Goal: Task Accomplishment & Management: Complete application form

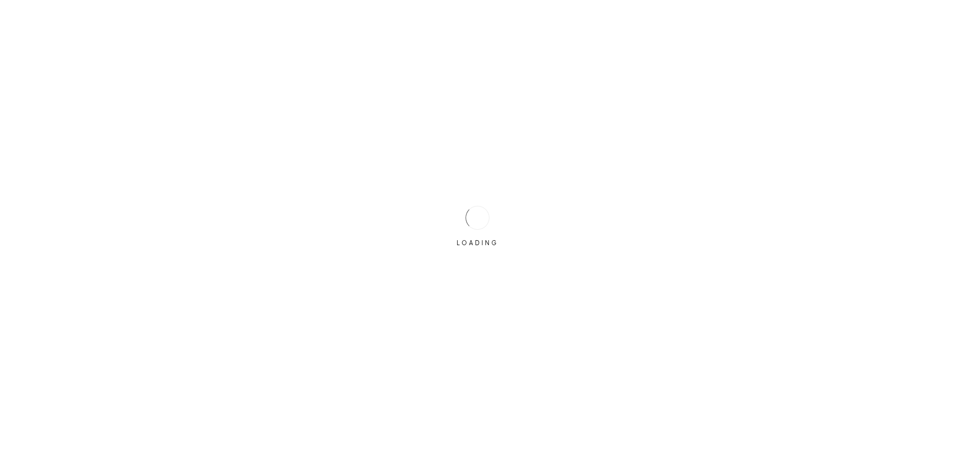
click at [489, 223] on div "LOADING" at bounding box center [477, 227] width 50 height 50
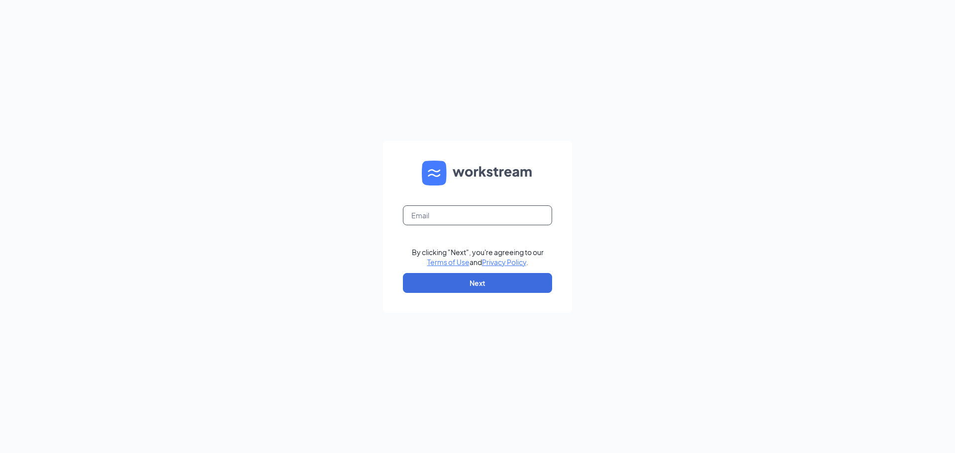
click at [489, 222] on input "text" at bounding box center [477, 215] width 149 height 20
type input "[PERSON_NAME][EMAIL_ADDRESS][DOMAIN_NAME]"
click at [479, 283] on button "Next" at bounding box center [477, 283] width 149 height 20
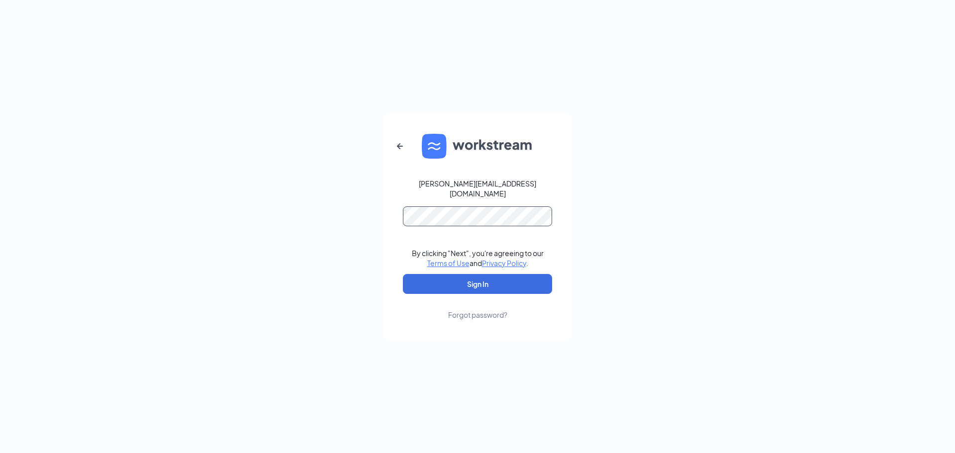
click at [403, 274] on button "Sign In" at bounding box center [477, 284] width 149 height 20
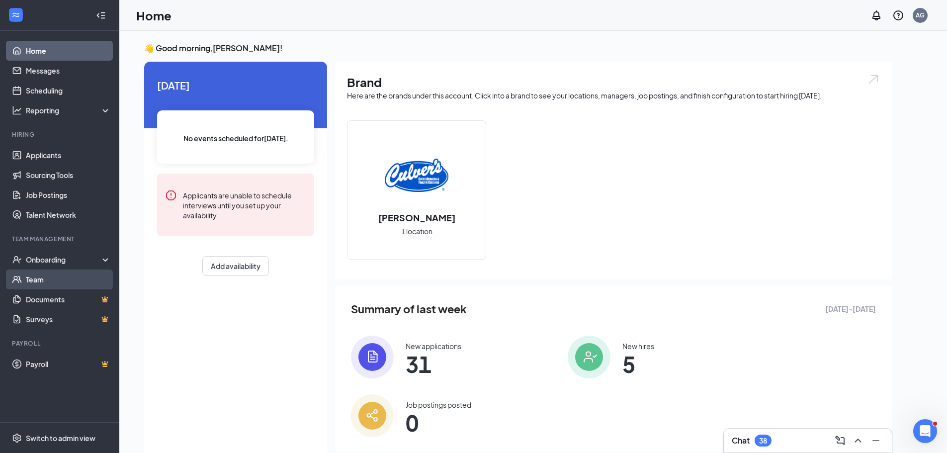
click at [64, 281] on link "Team" at bounding box center [68, 279] width 85 height 20
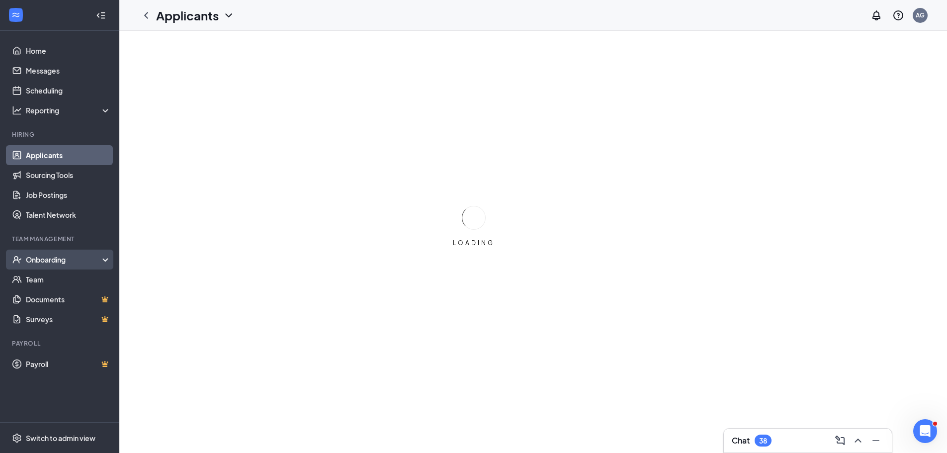
click at [46, 261] on div "Onboarding" at bounding box center [64, 260] width 77 height 10
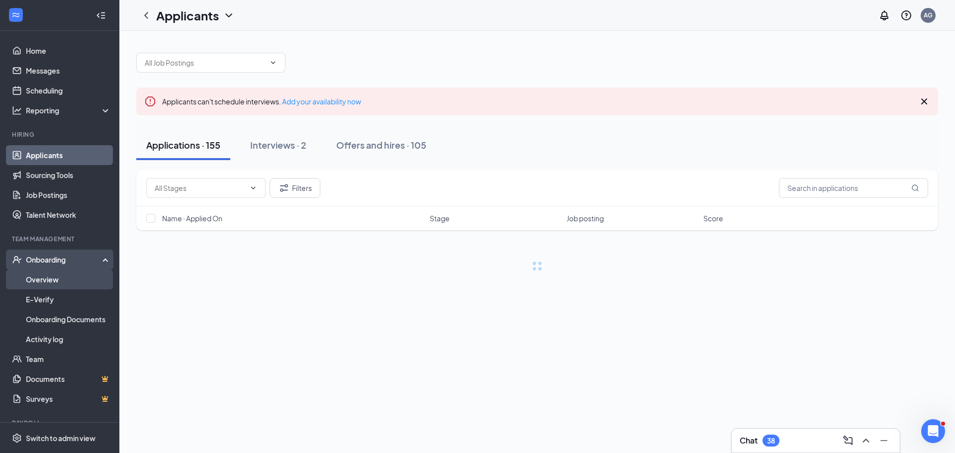
click at [46, 276] on link "Overview" at bounding box center [68, 279] width 85 height 20
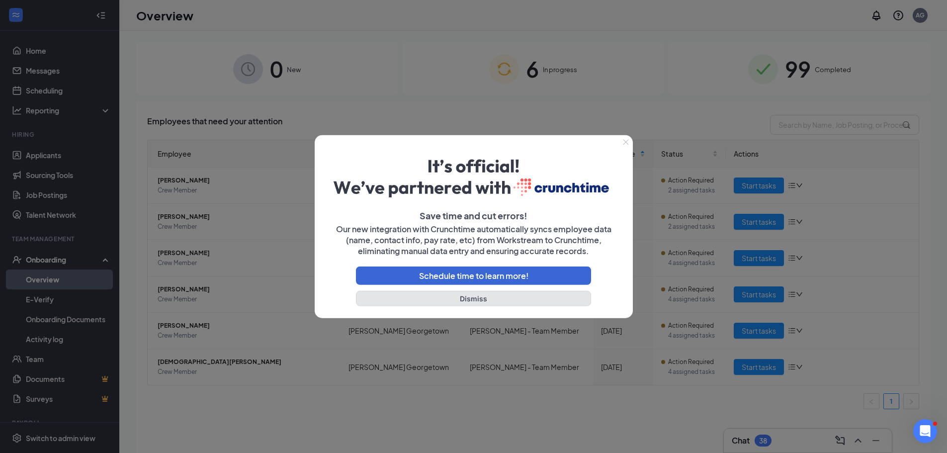
click at [465, 301] on button "Dismiss" at bounding box center [474, 298] width 236 height 15
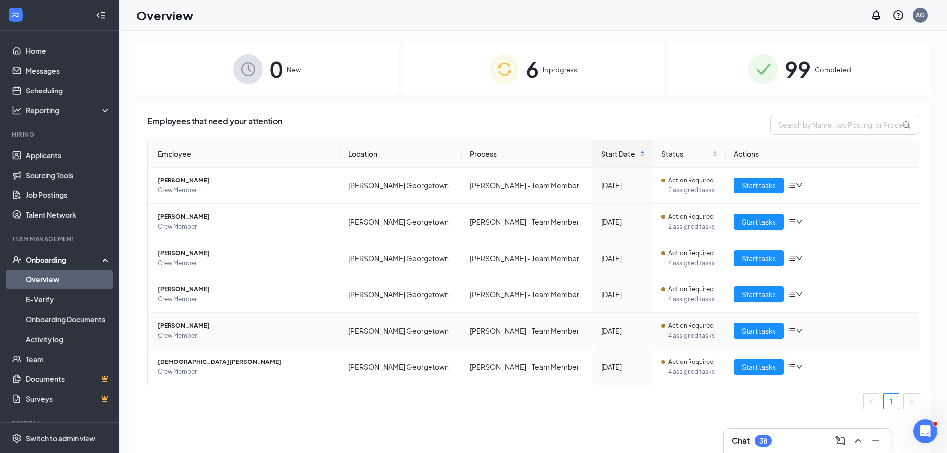
click at [212, 328] on span "[PERSON_NAME]" at bounding box center [245, 326] width 175 height 10
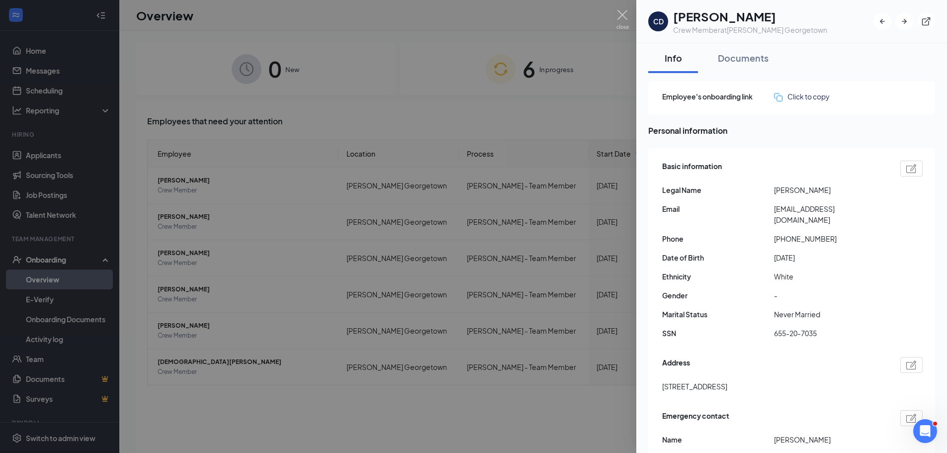
click at [627, 15] on div "CD [PERSON_NAME] Crew Member at [GEOGRAPHIC_DATA][PERSON_NAME] Georgetown Info …" at bounding box center [473, 226] width 947 height 453
click at [624, 16] on img at bounding box center [623, 19] width 12 height 19
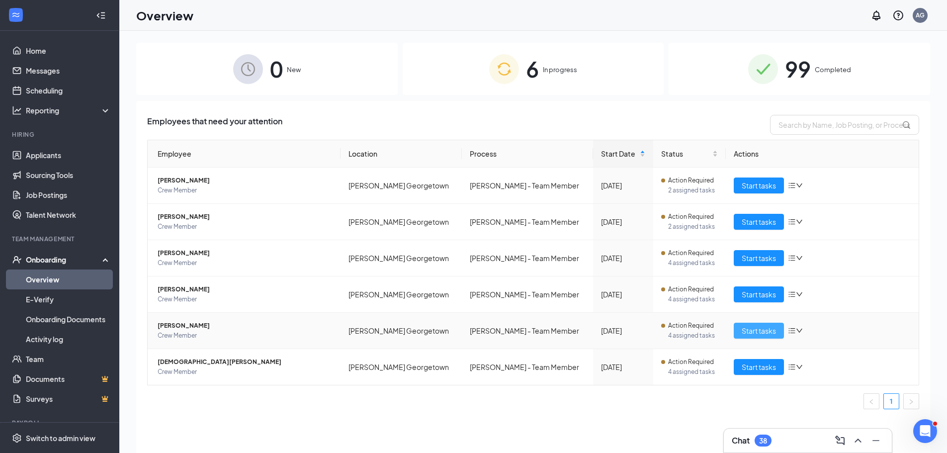
click at [756, 331] on span "Start tasks" at bounding box center [759, 330] width 34 height 11
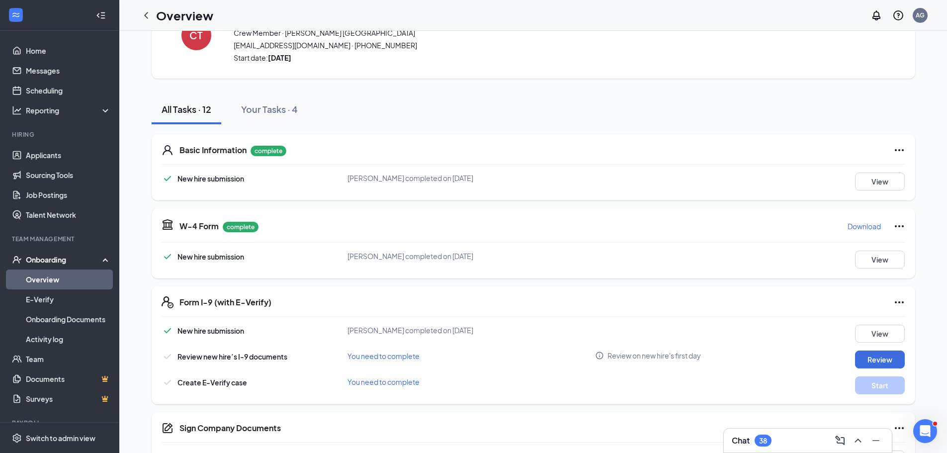
scroll to position [99, 0]
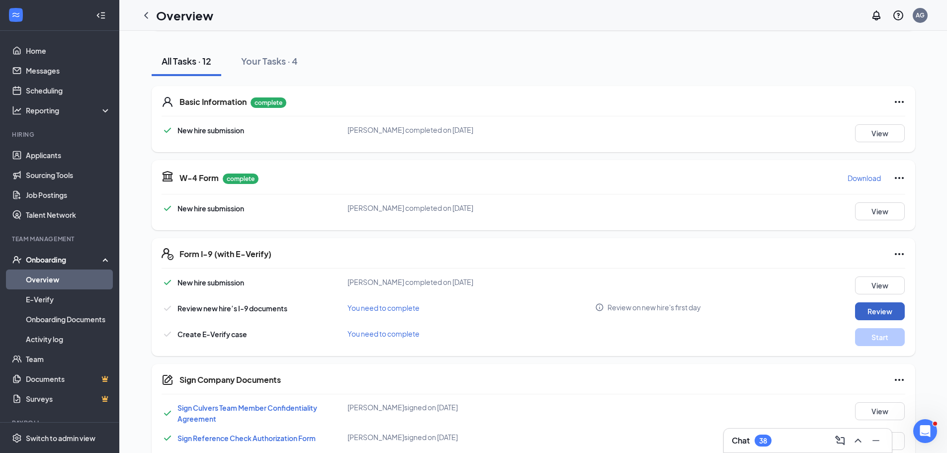
click at [877, 310] on button "Review" at bounding box center [880, 311] width 50 height 18
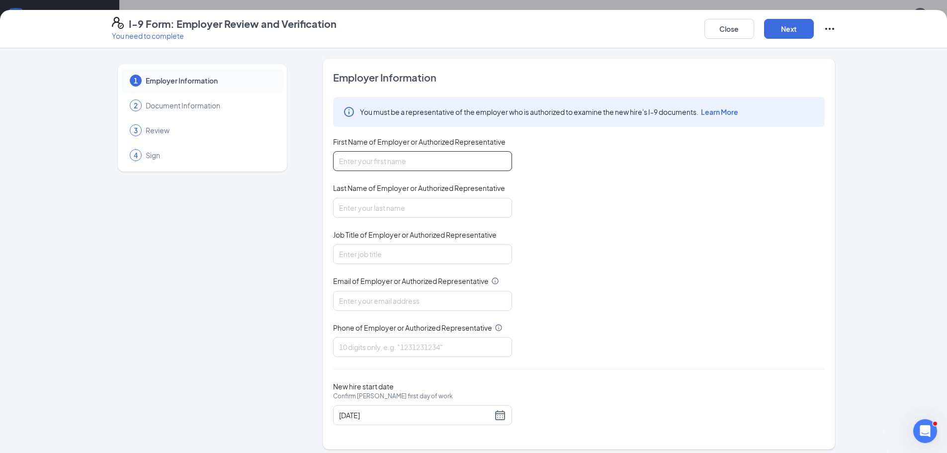
click at [385, 161] on input "First Name of Employer or Authorized Representative" at bounding box center [422, 161] width 179 height 20
type input "C"
type input "[PERSON_NAME]"
type input "Gravely"
type input "Manager"
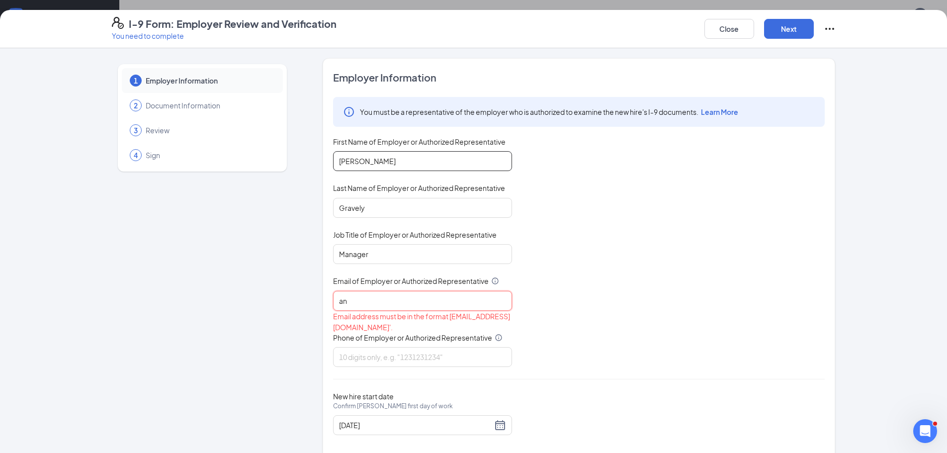
type input "a"
type input "[EMAIL_ADDRESS][DOMAIN_NAME]"
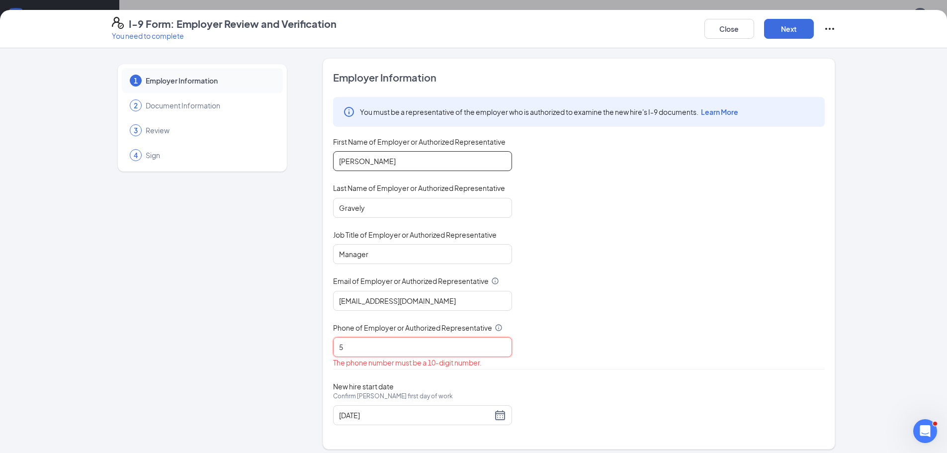
type input "5128191081"
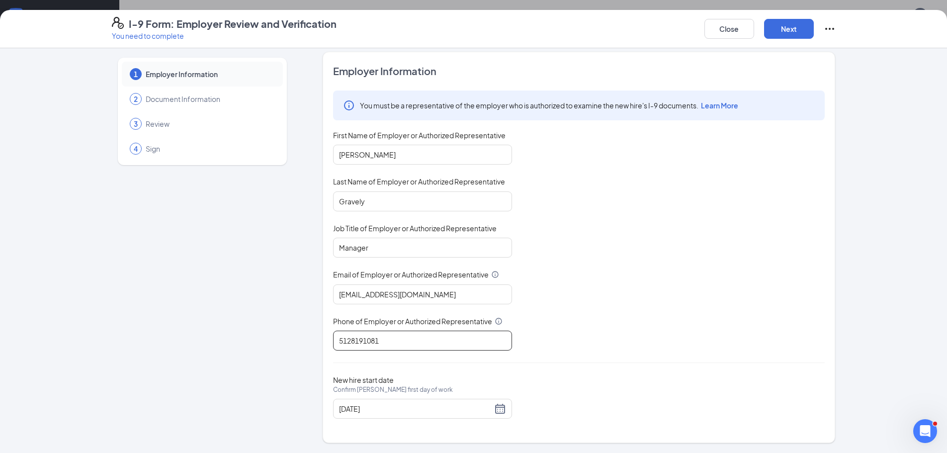
scroll to position [50, 0]
click at [498, 415] on div "[DATE]" at bounding box center [422, 409] width 167 height 12
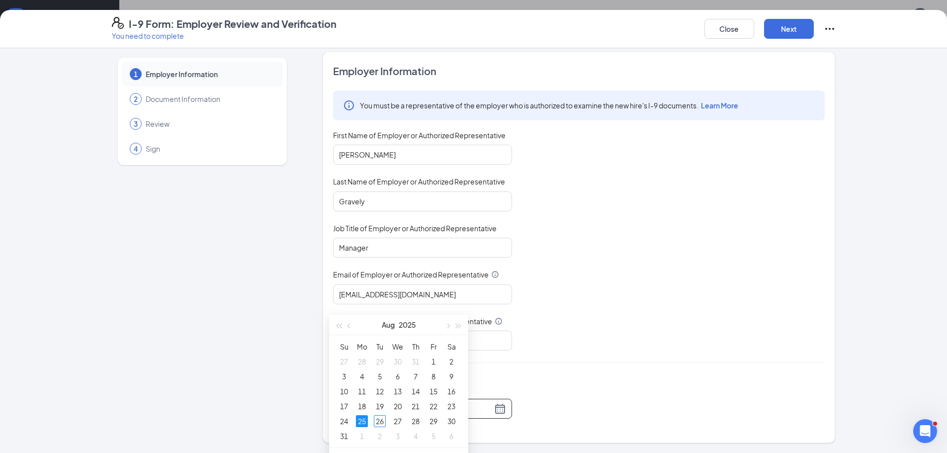
scroll to position [199, 0]
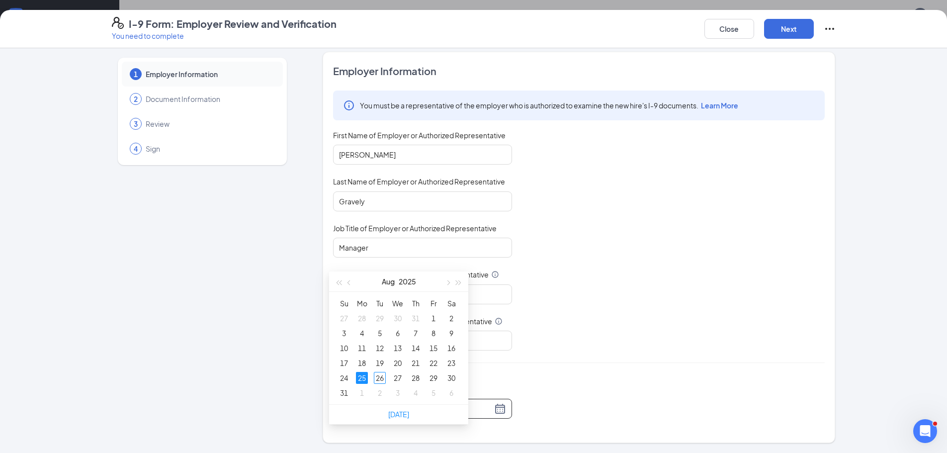
type input "[DATE]"
click at [361, 377] on div "25" at bounding box center [362, 378] width 12 height 12
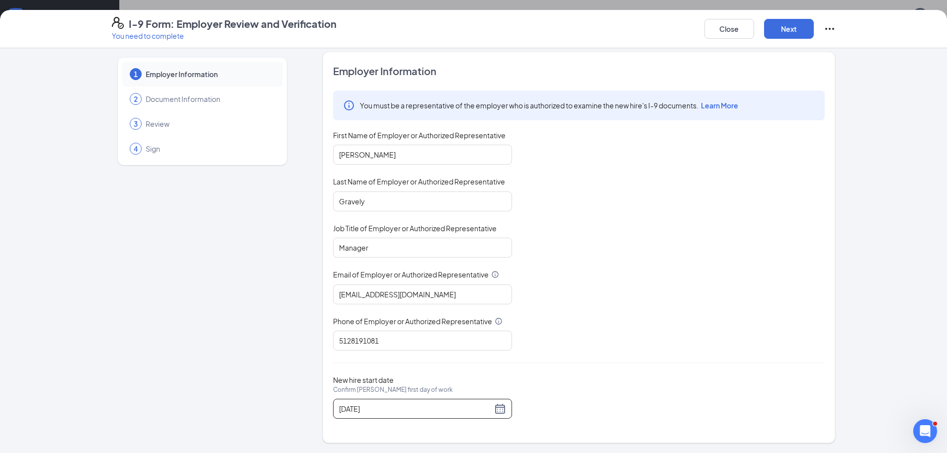
click at [634, 367] on div "Employer Information You must be a representative of the employer who is author…" at bounding box center [579, 247] width 492 height 366
click at [793, 36] on button "Next" at bounding box center [789, 29] width 50 height 20
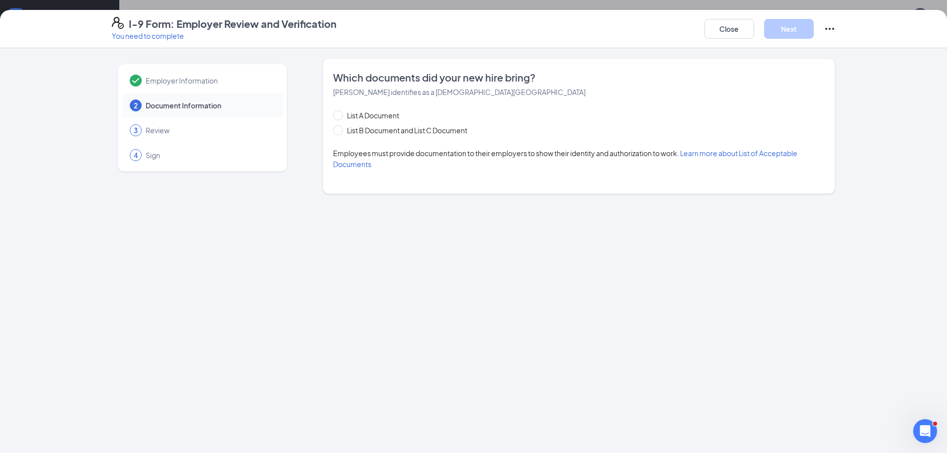
click at [410, 136] on div "List A Document List B Document and List C Document Employees must provide docu…" at bounding box center [579, 140] width 492 height 60
click at [407, 132] on span "List B Document and List C Document" at bounding box center [407, 130] width 128 height 11
click at [340, 132] on input "List B Document and List C Document" at bounding box center [336, 128] width 7 height 7
radio input "true"
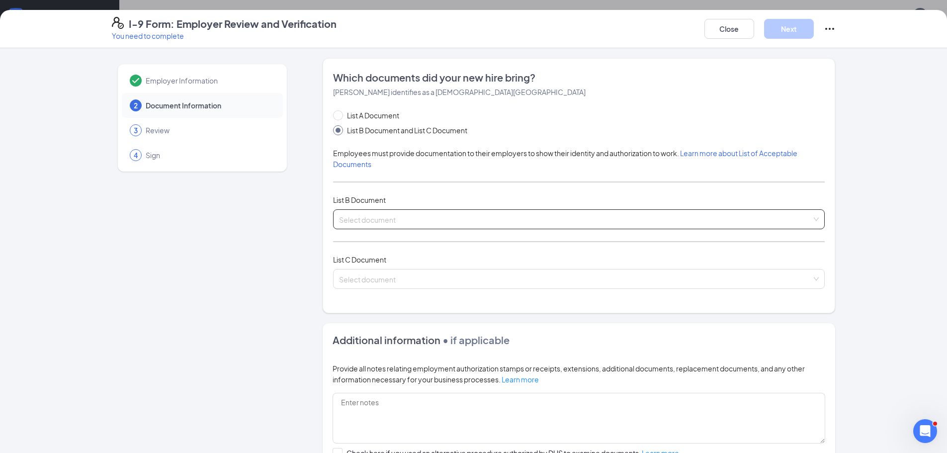
click at [432, 217] on input "search" at bounding box center [575, 217] width 473 height 15
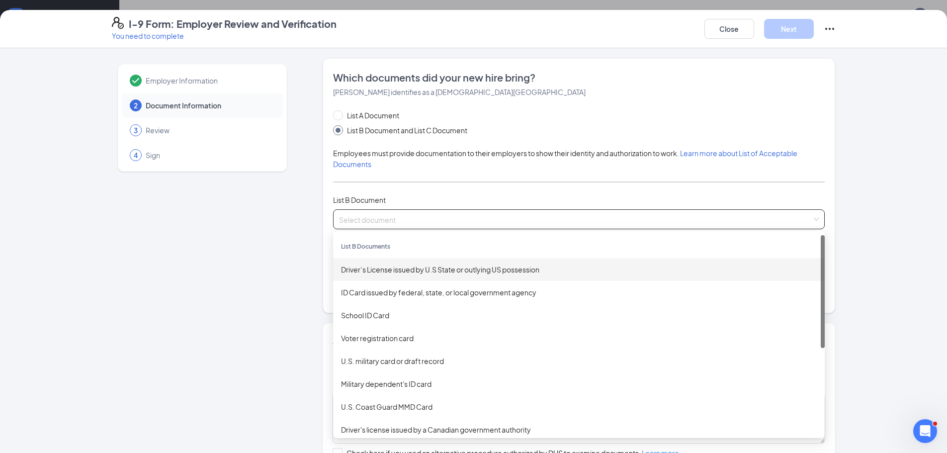
click at [423, 265] on div "Driver’s License issued by U.S State or outlying US possession" at bounding box center [579, 269] width 476 height 11
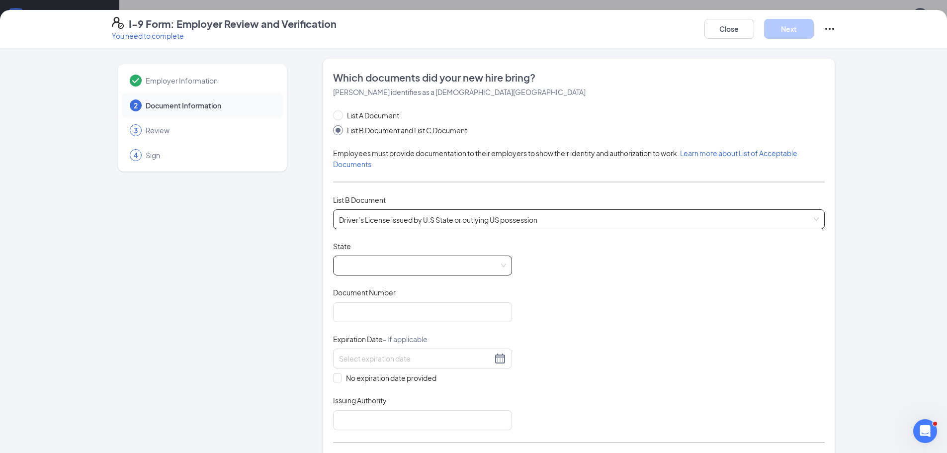
click at [402, 259] on span at bounding box center [422, 265] width 167 height 19
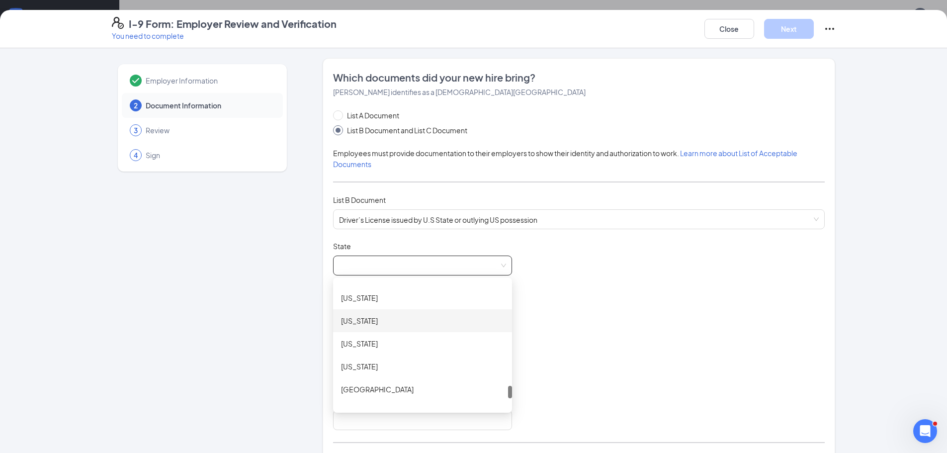
scroll to position [997, 0]
click at [381, 376] on div "[US_STATE]" at bounding box center [422, 370] width 179 height 23
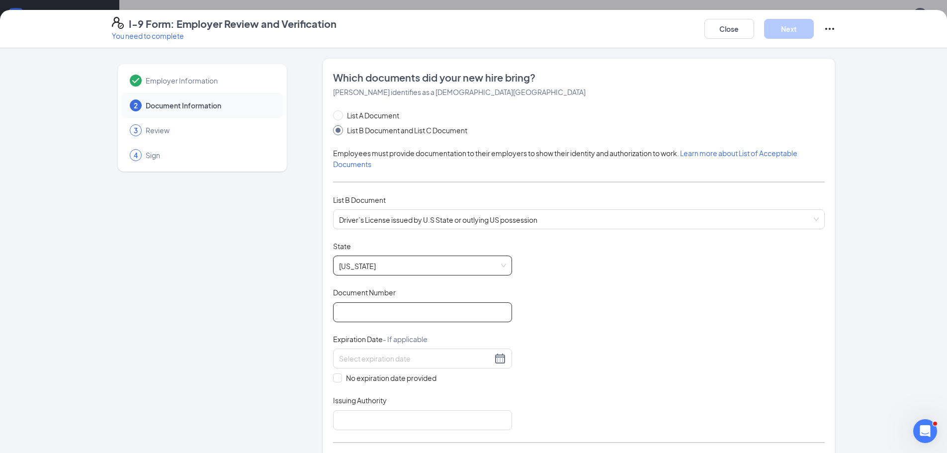
click at [368, 309] on input "Document Number" at bounding box center [422, 312] width 179 height 20
type input "46568861"
click at [395, 363] on input at bounding box center [415, 358] width 153 height 11
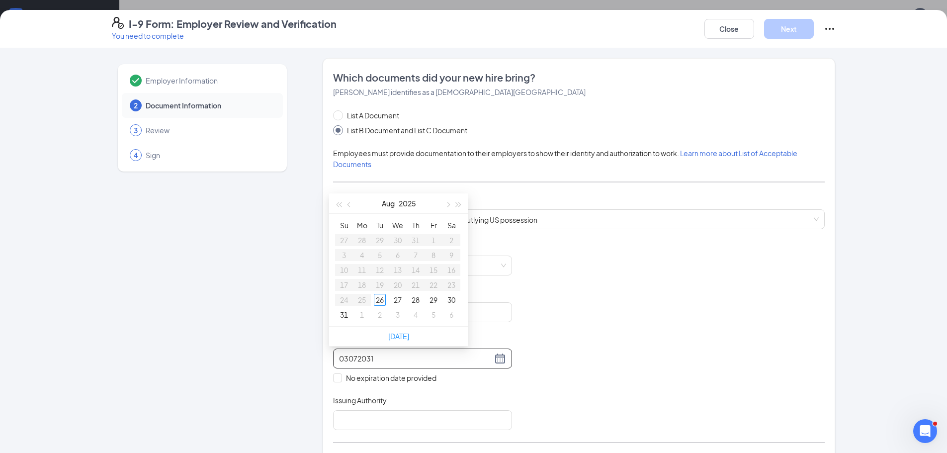
type input "03072031"
click at [608, 354] on div "Document Title Driver’s License issued by U.S State or outlying US possession S…" at bounding box center [579, 335] width 492 height 189
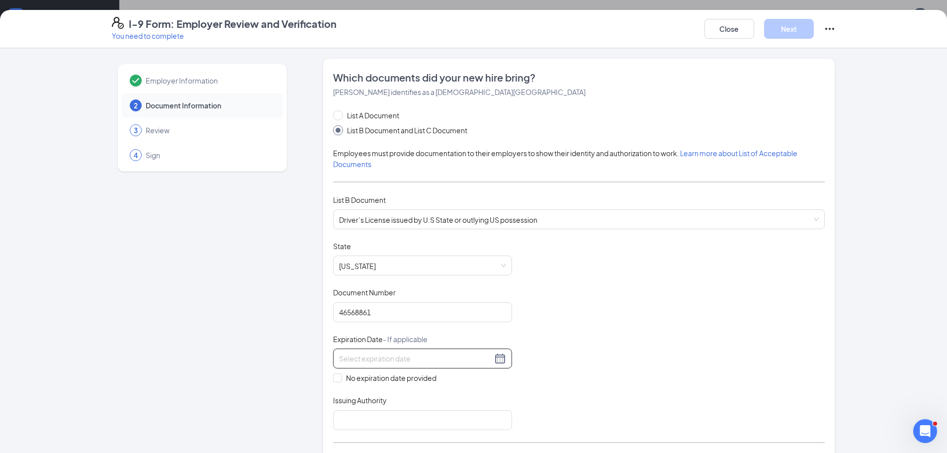
click at [403, 355] on input at bounding box center [415, 358] width 153 height 11
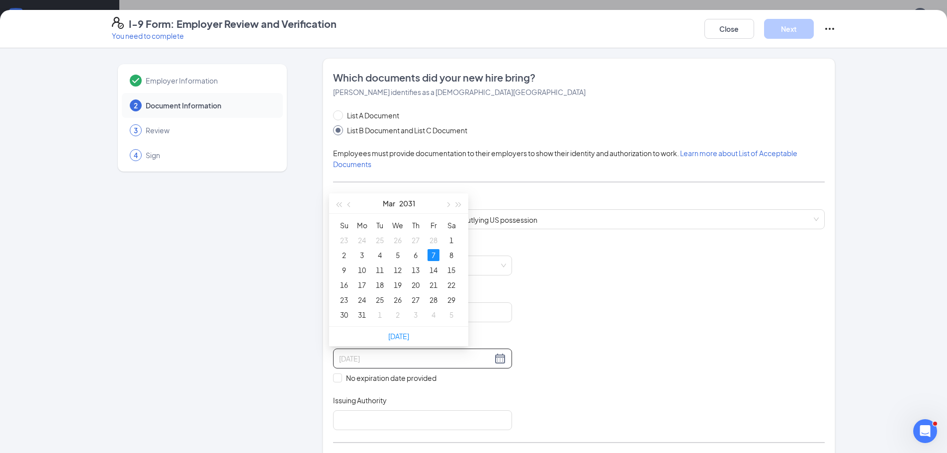
click at [434, 253] on div "7" at bounding box center [434, 255] width 12 height 12
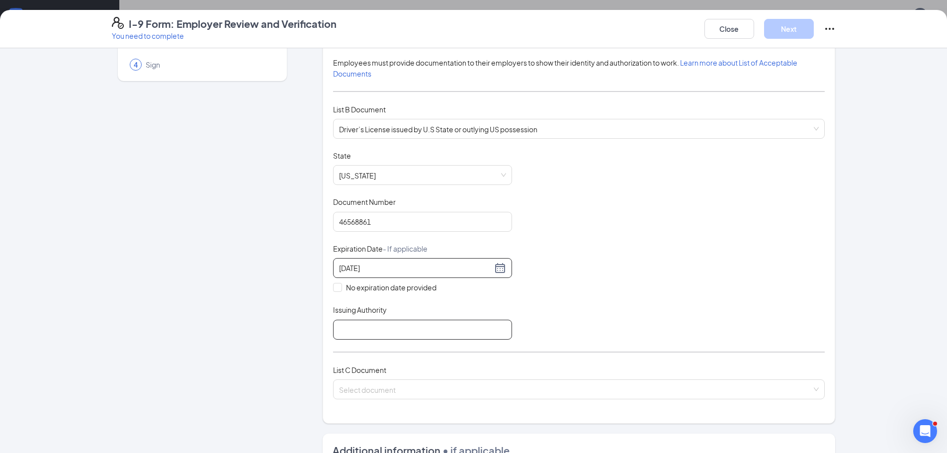
scroll to position [99, 0]
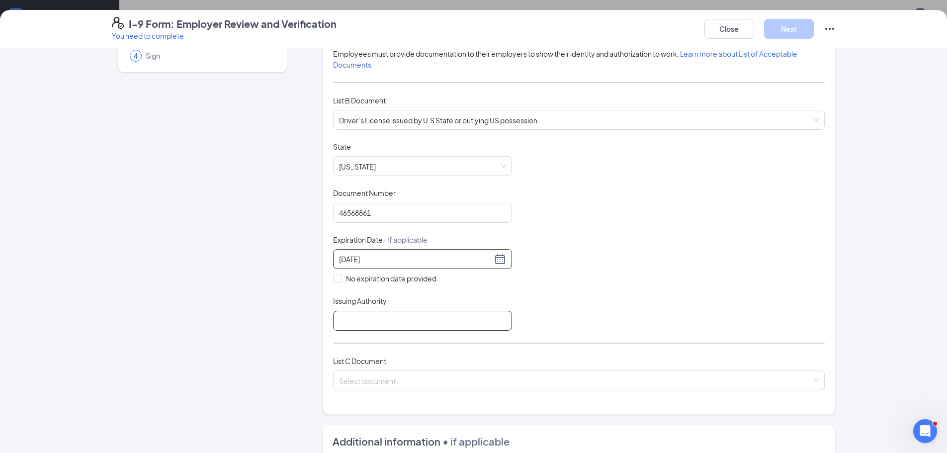
type input "[DATE]"
click at [469, 315] on input "Issuing Authority" at bounding box center [422, 321] width 179 height 20
type input "State of [US_STATE]"
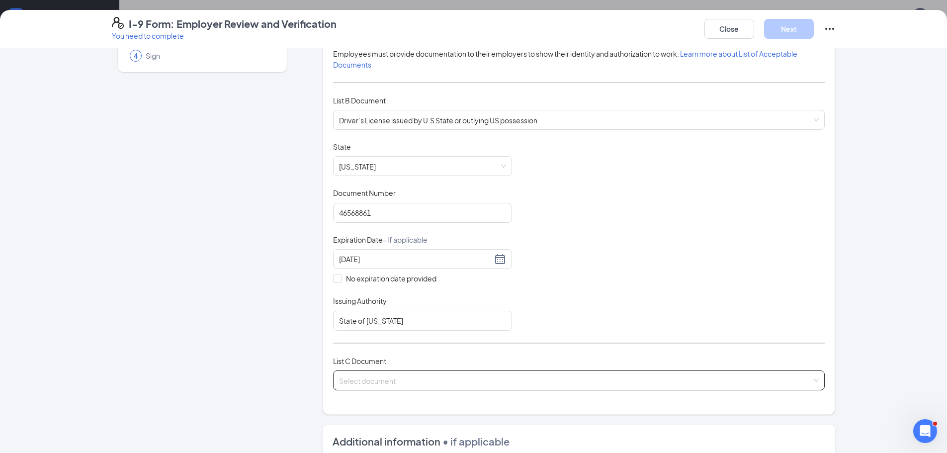
click at [392, 371] on input "search" at bounding box center [575, 378] width 473 height 15
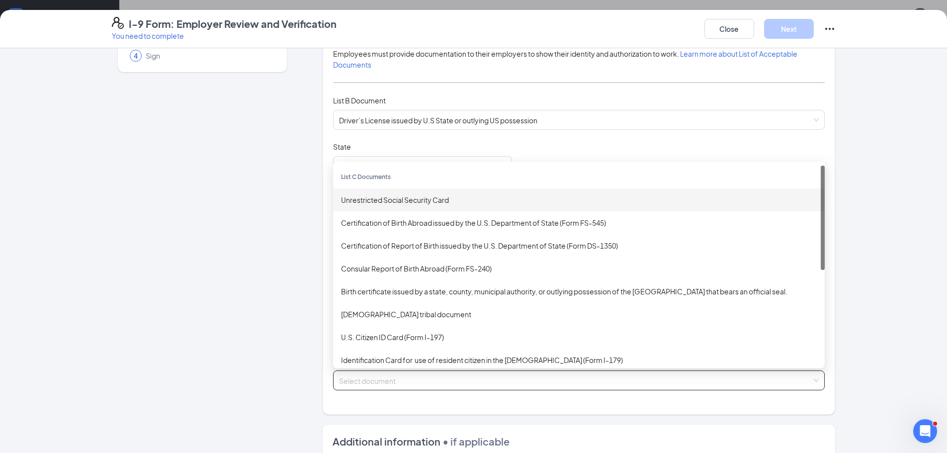
click at [418, 200] on div "Unrestricted Social Security Card" at bounding box center [579, 199] width 476 height 11
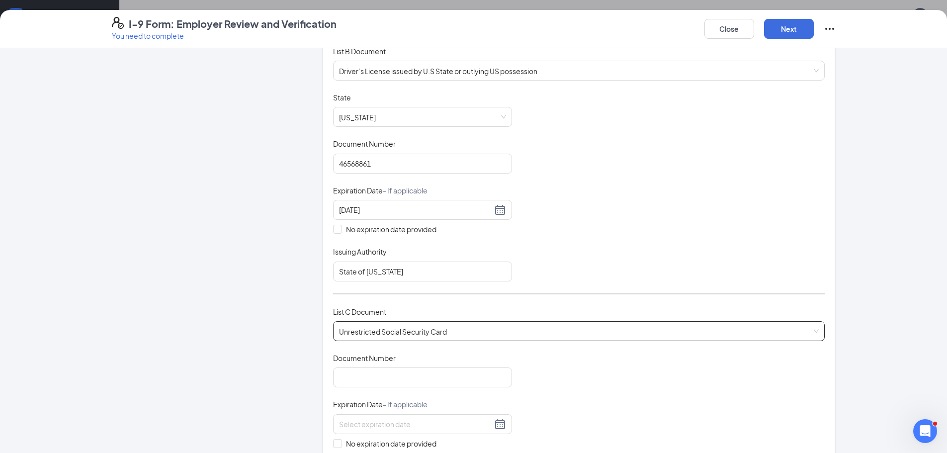
scroll to position [249, 0]
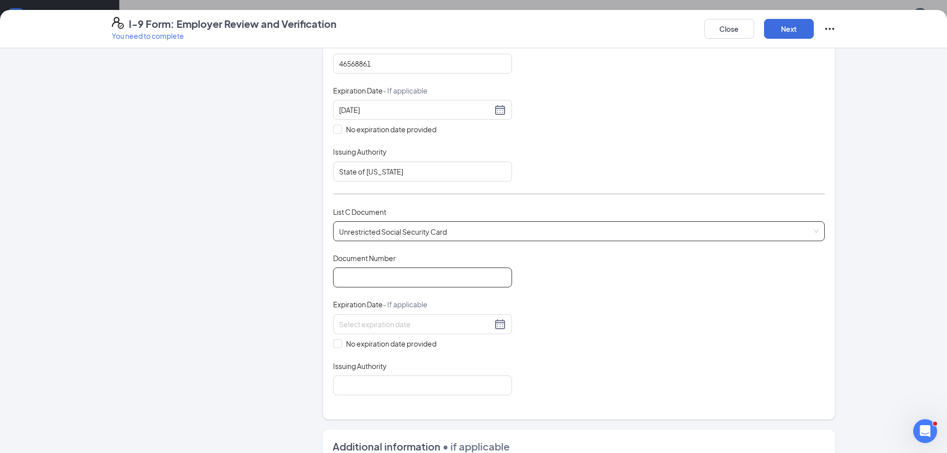
click at [445, 271] on input "Document Number" at bounding box center [422, 277] width 179 height 20
type input "655207035"
click at [338, 342] on span at bounding box center [337, 343] width 9 height 9
click at [338, 342] on input "No expiration date provided" at bounding box center [336, 342] width 7 height 7
checkbox input "true"
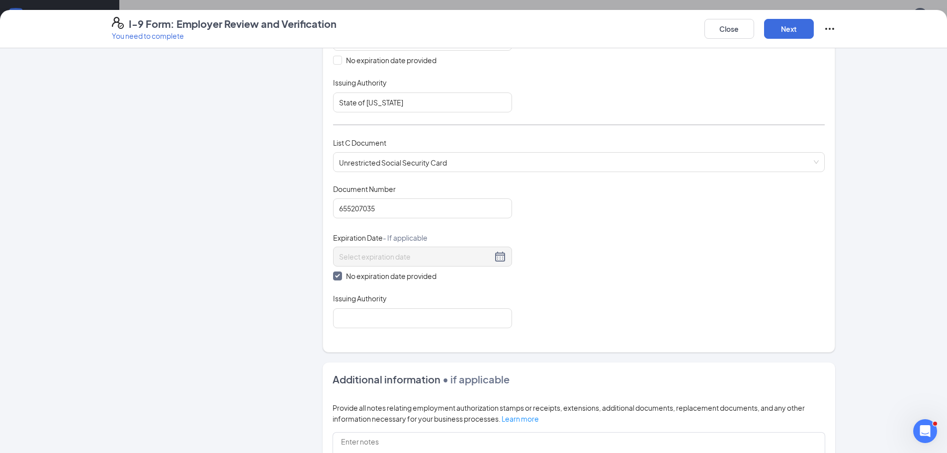
scroll to position [348, 0]
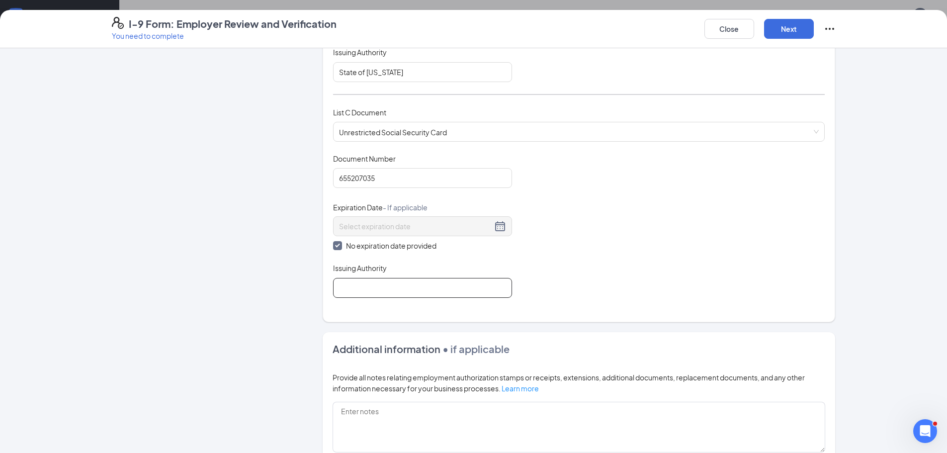
click at [384, 293] on input "Issuing Authority" at bounding box center [422, 288] width 179 height 20
type input "Social Security Administration"
click at [697, 294] on div "Document Title Unrestricted Social Security Card Document Number 655207035 Expi…" at bounding box center [579, 226] width 492 height 144
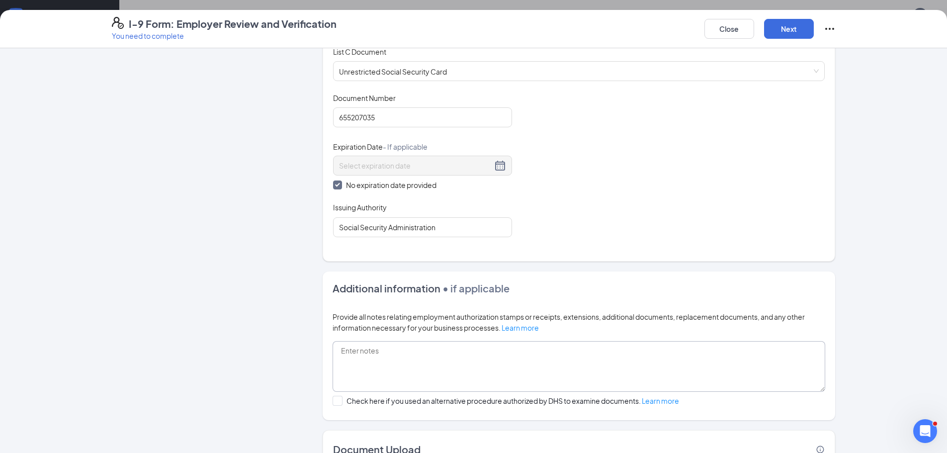
scroll to position [480, 0]
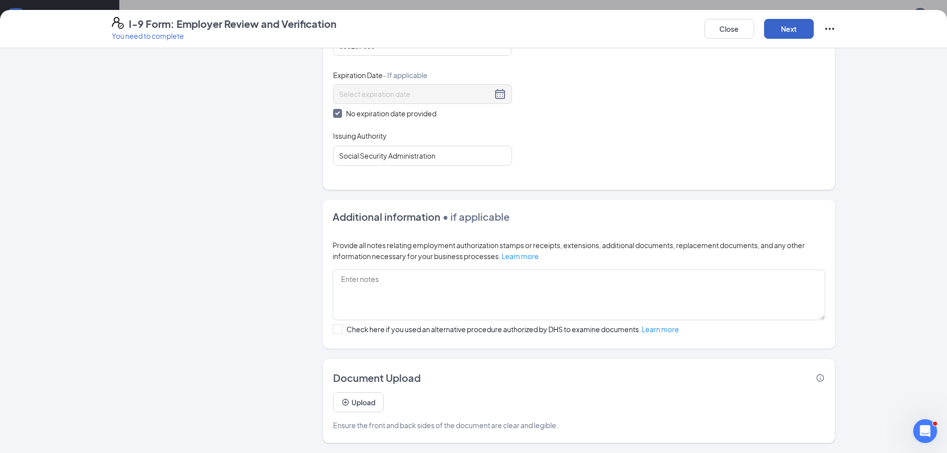
click at [786, 30] on button "Next" at bounding box center [789, 29] width 50 height 20
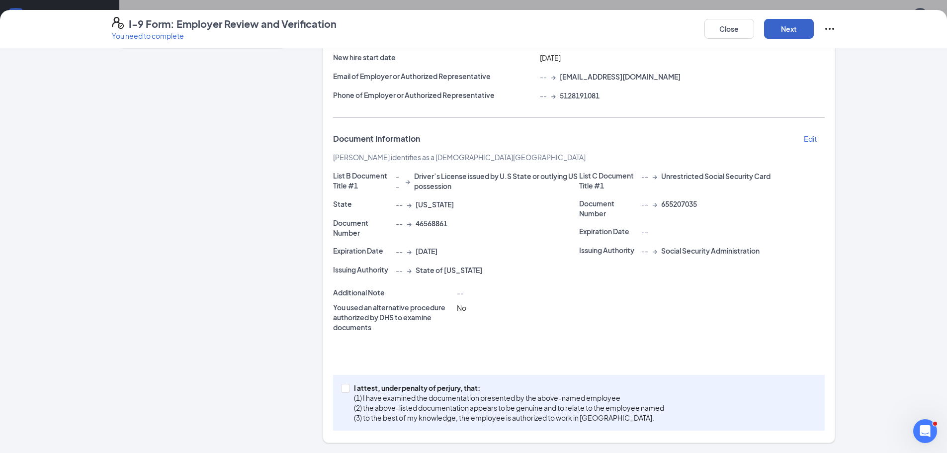
scroll to position [124, 0]
click at [342, 387] on input "I attest, under penalty of [PERSON_NAME], that: (1) I have examined the documen…" at bounding box center [344, 387] width 7 height 7
checkbox input "true"
click at [791, 23] on button "Next" at bounding box center [789, 29] width 50 height 20
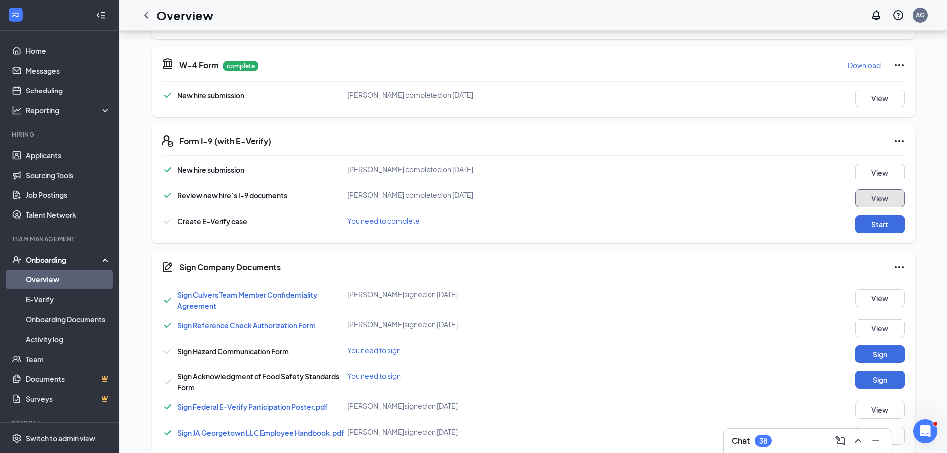
scroll to position [203, 0]
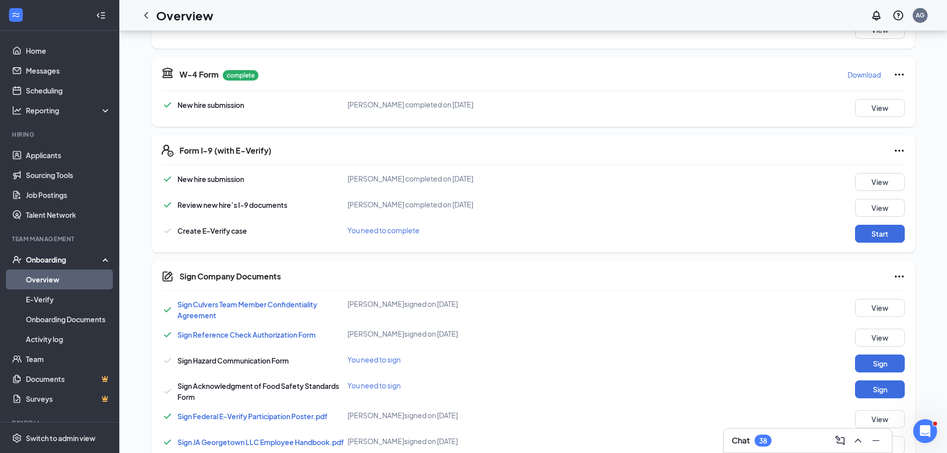
click at [762, 272] on div "Sign Company Documents" at bounding box center [542, 276] width 726 height 12
click at [876, 234] on button "Start" at bounding box center [880, 234] width 50 height 18
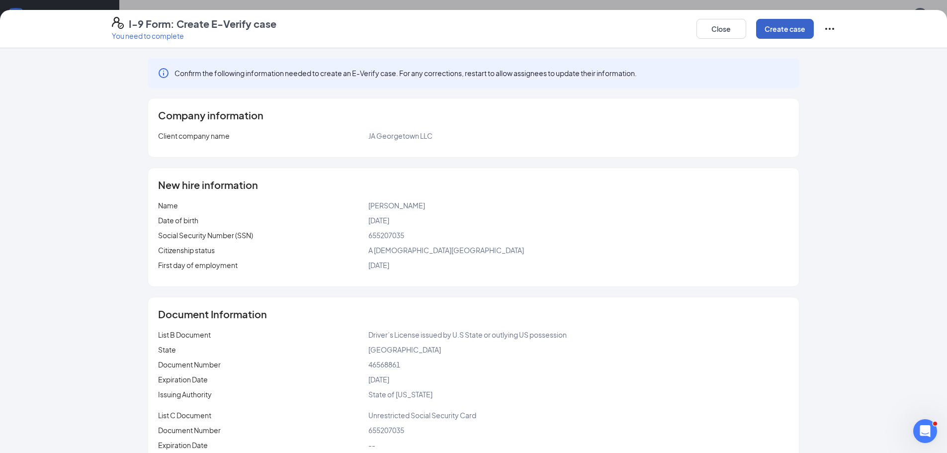
click at [777, 37] on button "Create case" at bounding box center [785, 29] width 58 height 20
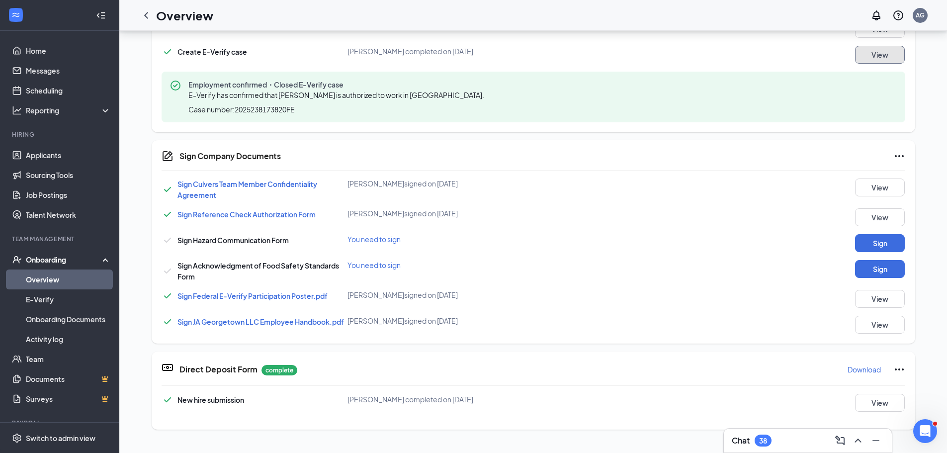
scroll to position [199, 0]
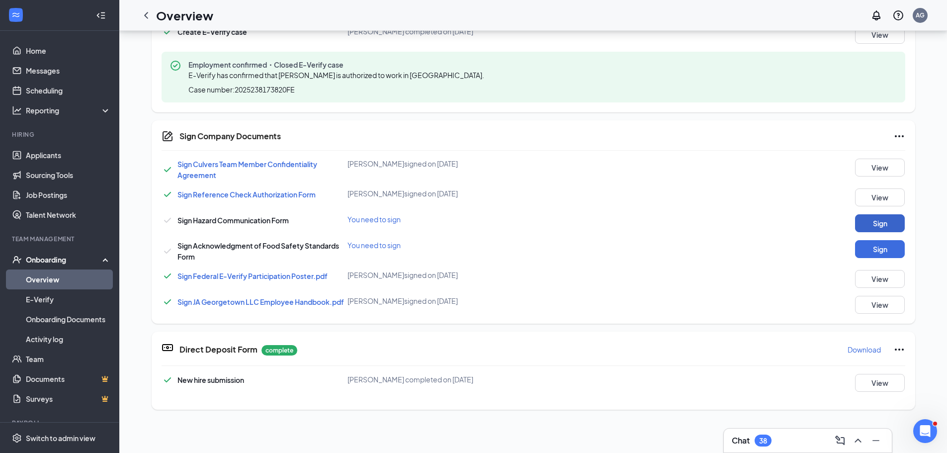
click at [879, 224] on button "Sign" at bounding box center [880, 223] width 50 height 18
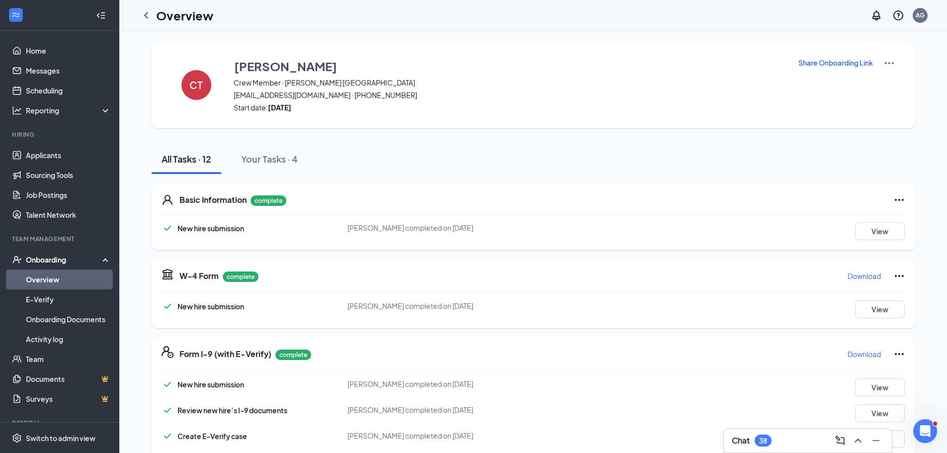
scroll to position [0, 0]
click at [885, 63] on img at bounding box center [890, 65] width 12 height 12
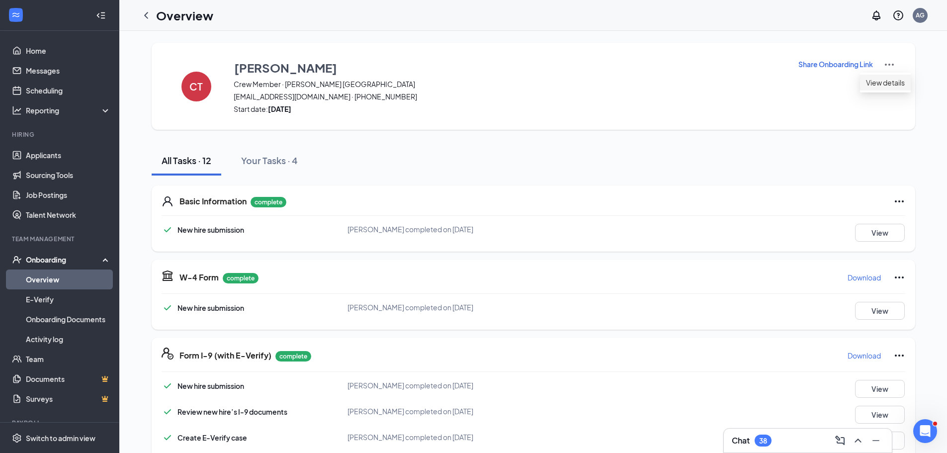
click at [881, 82] on span "View details" at bounding box center [885, 82] width 39 height 11
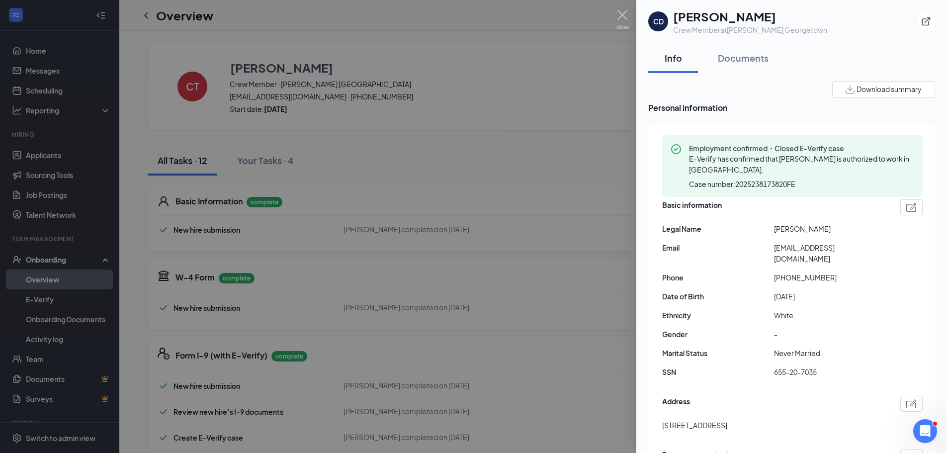
click at [909, 88] on span "Download summary" at bounding box center [889, 89] width 65 height 10
click at [627, 19] on img at bounding box center [623, 19] width 12 height 19
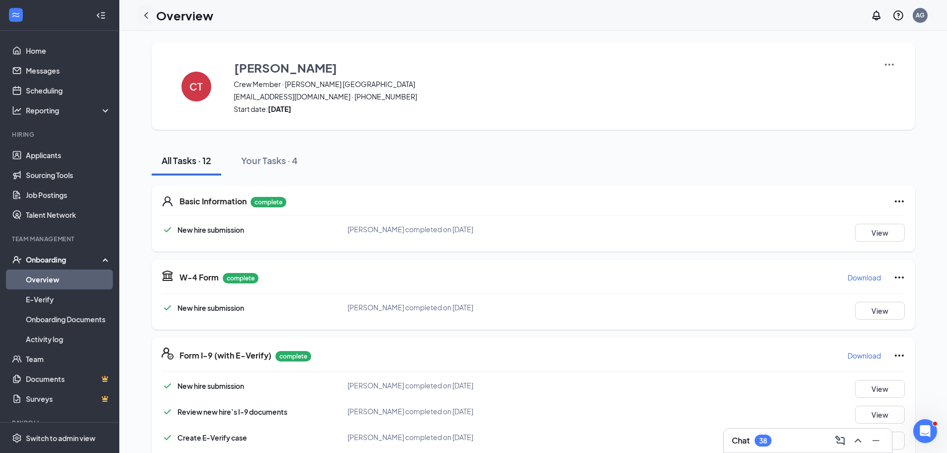
click at [150, 13] on icon "ChevronLeft" at bounding box center [146, 15] width 12 height 12
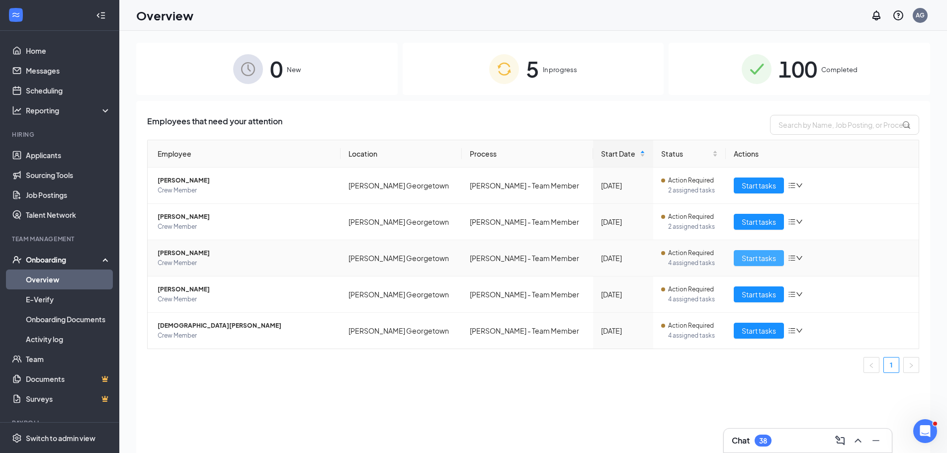
click at [758, 261] on span "Start tasks" at bounding box center [759, 258] width 34 height 11
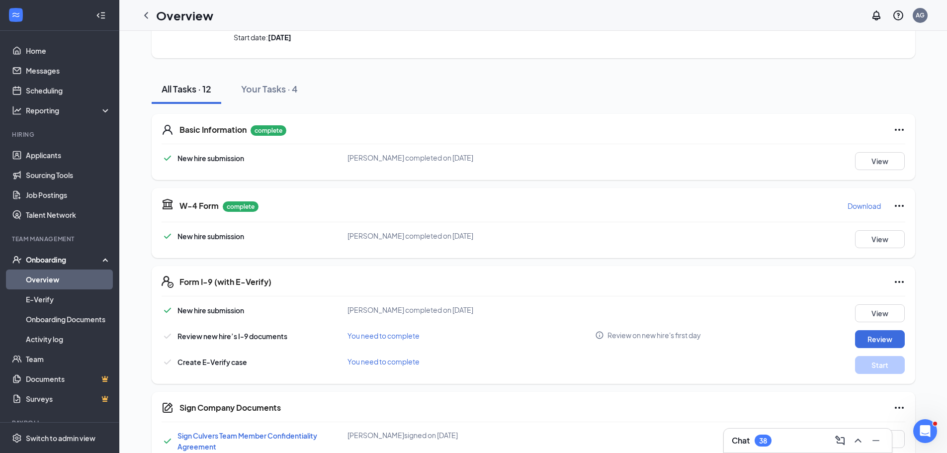
scroll to position [99, 0]
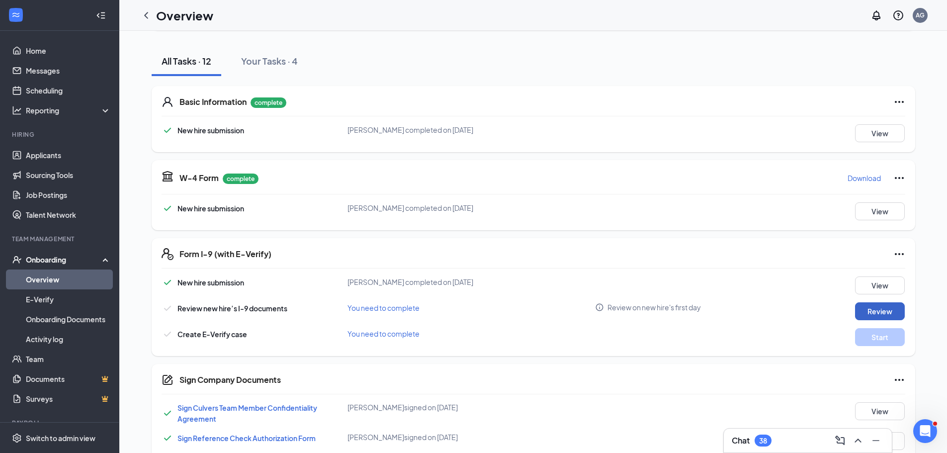
click at [897, 315] on button "Review" at bounding box center [880, 311] width 50 height 18
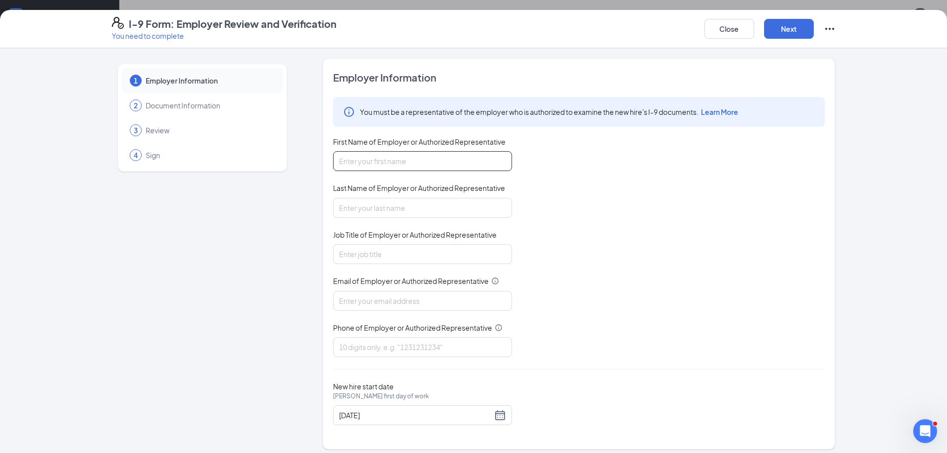
click at [431, 157] on input "First Name of Employer or Authorized Representative" at bounding box center [422, 161] width 179 height 20
type input "[PERSON_NAME]"
type input "Gravely"
type input "Manager"
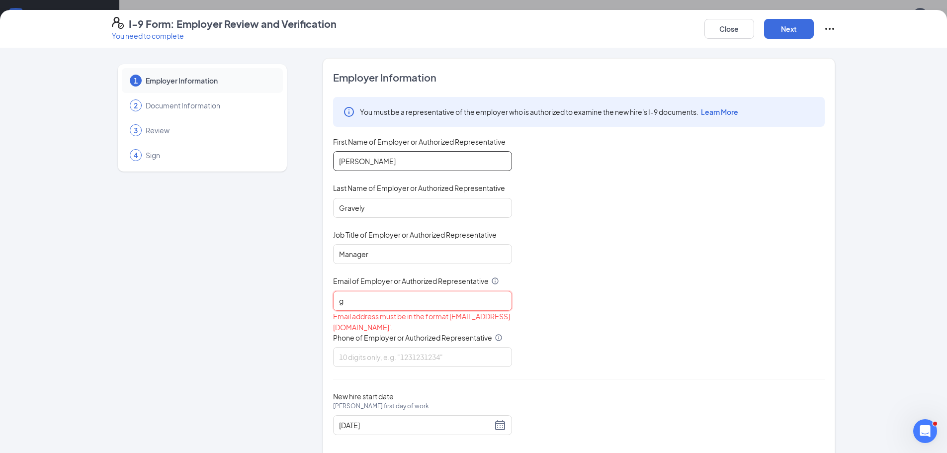
type input "[EMAIL_ADDRESS][DOMAIN_NAME]"
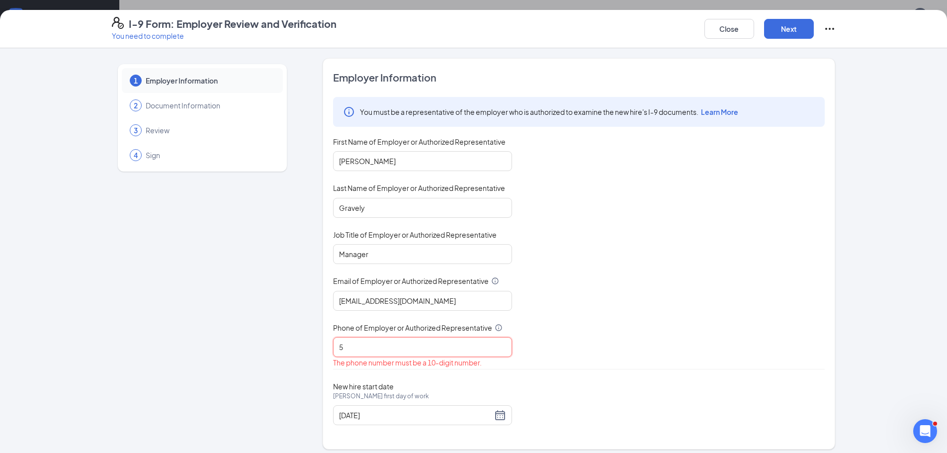
type input "5128191081"
click at [739, 408] on div "New hire start date [PERSON_NAME] first day of work [DATE]" at bounding box center [579, 403] width 492 height 43
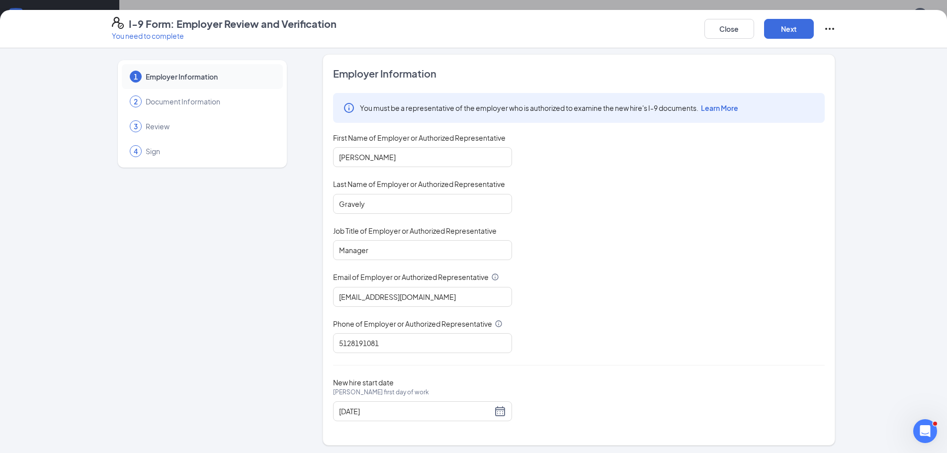
scroll to position [6, 0]
click at [798, 42] on div "I-9 Form: Employer Review and Verification You need to complete Close Next" at bounding box center [473, 29] width 947 height 38
click at [795, 31] on button "Next" at bounding box center [789, 29] width 50 height 20
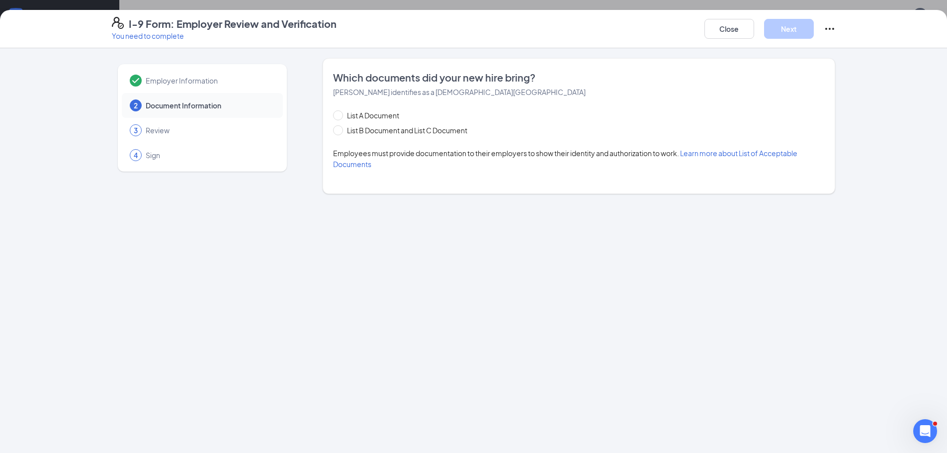
click at [462, 124] on div "List A Document List B Document and List C Document" at bounding box center [410, 123] width 154 height 26
click at [459, 130] on span "List B Document and List C Document" at bounding box center [407, 130] width 128 height 11
click at [340, 130] on input "List B Document and List C Document" at bounding box center [336, 128] width 7 height 7
radio input "true"
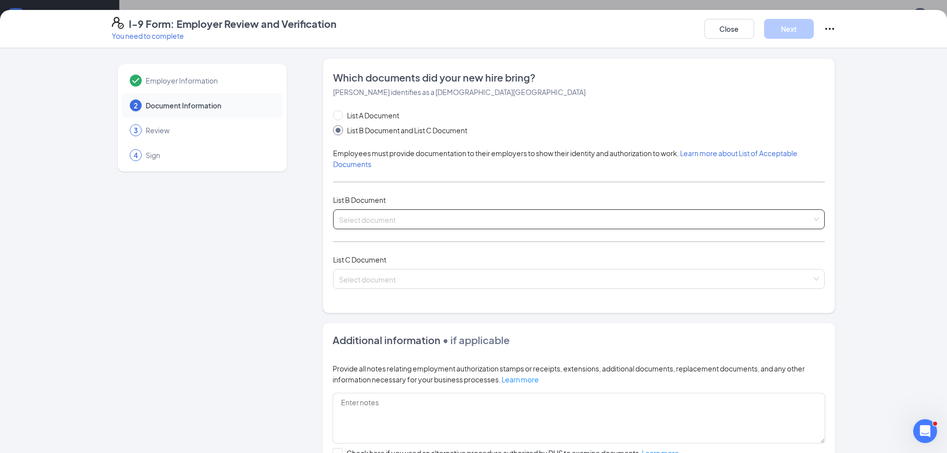
click at [448, 224] on input "search" at bounding box center [575, 217] width 473 height 15
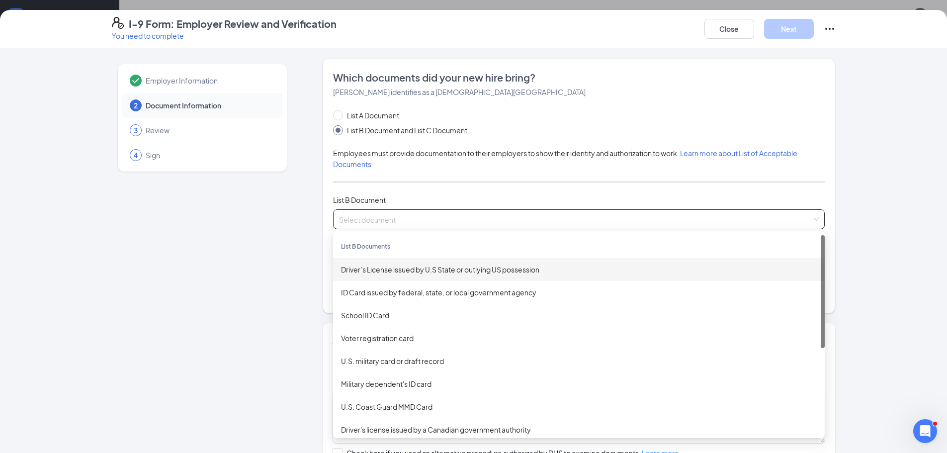
click at [449, 267] on div "Driver’s License issued by U.S State or outlying US possession" at bounding box center [579, 269] width 476 height 11
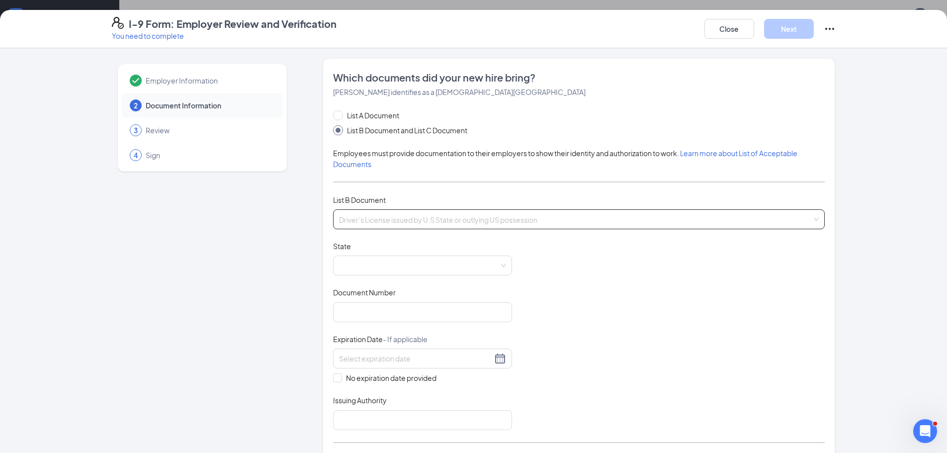
click at [405, 216] on span "Driver’s License issued by U.S State or outlying US possession" at bounding box center [579, 219] width 480 height 19
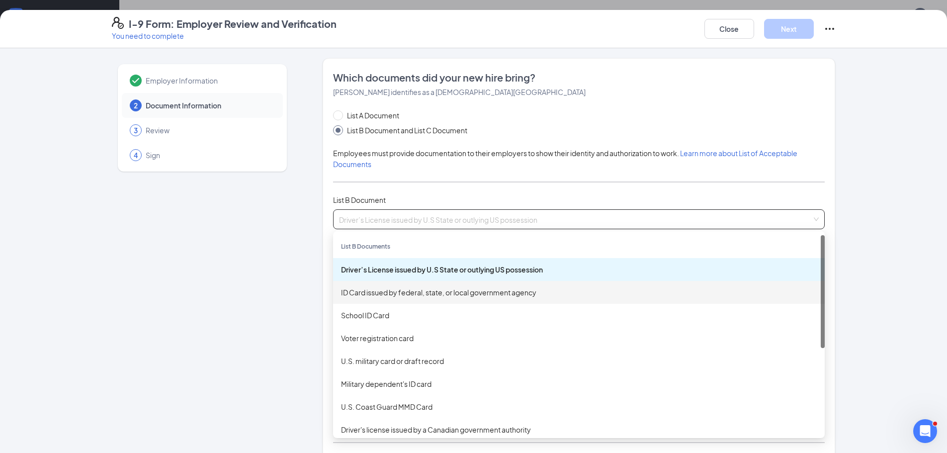
click at [403, 289] on div "ID Card issued by federal, state, or local government agency" at bounding box center [579, 292] width 476 height 11
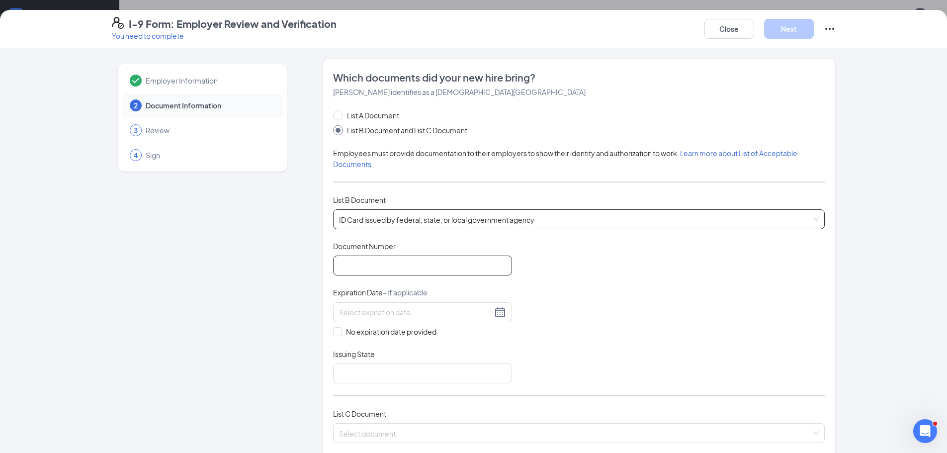
click at [393, 268] on input "Document Number" at bounding box center [422, 266] width 179 height 20
type input "52102141"
click at [412, 310] on input at bounding box center [415, 312] width 153 height 11
click at [398, 388] on div "9" at bounding box center [398, 385] width 12 height 12
type input "[DATE]"
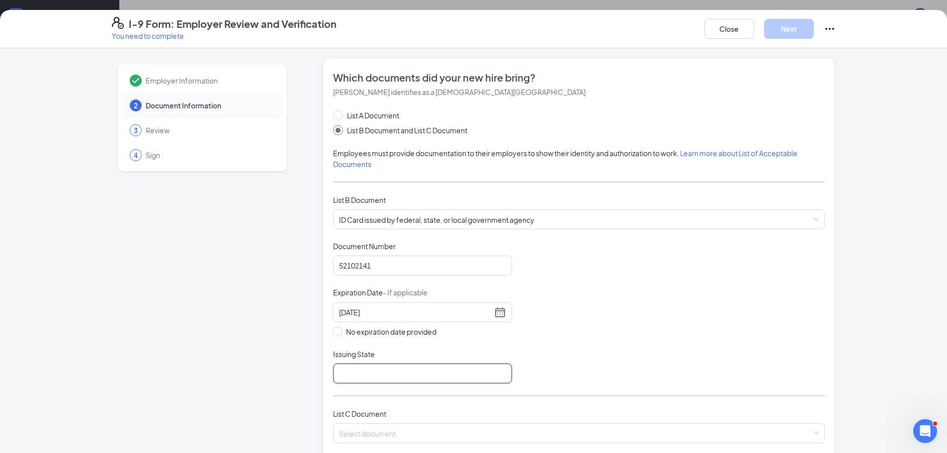
click at [445, 375] on input "Issuing State" at bounding box center [422, 373] width 179 height 20
type input "State of [US_STATE]"
click at [422, 432] on input "search" at bounding box center [575, 431] width 473 height 15
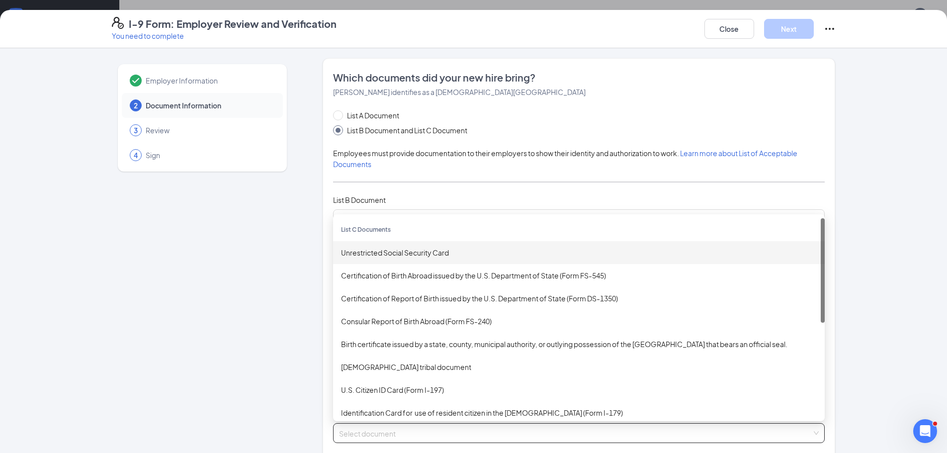
click at [435, 260] on div "Unrestricted Social Security Card" at bounding box center [579, 252] width 492 height 23
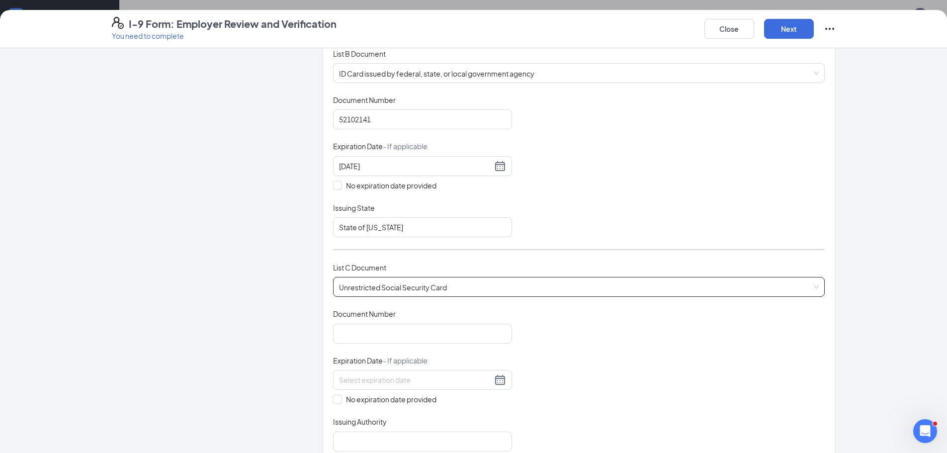
scroll to position [149, 0]
click at [427, 334] on input "Document Number" at bounding box center [422, 331] width 179 height 20
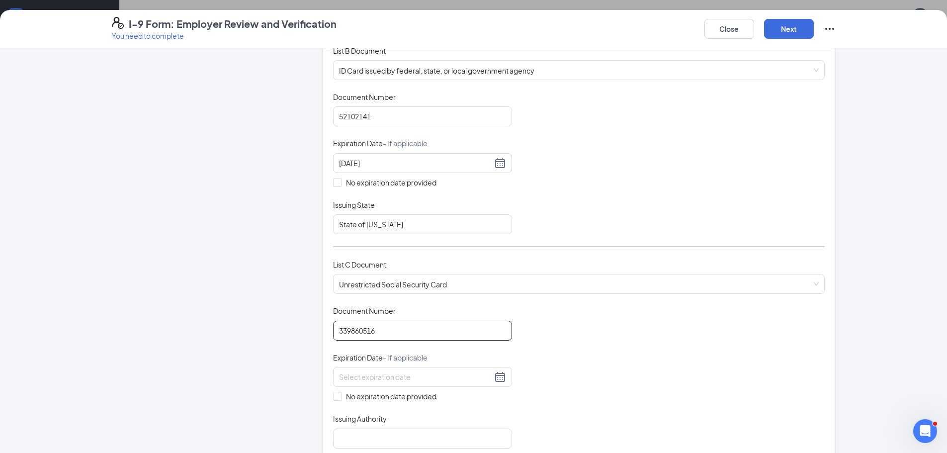
type input "339860516"
click at [696, 392] on div "Document Title Unrestricted Social Security Card Document Number 339860516 Expi…" at bounding box center [579, 377] width 492 height 142
drag, startPoint x: 338, startPoint y: 394, endPoint x: 342, endPoint y: 406, distance: 12.6
click at [340, 395] on label "No expiration date provided" at bounding box center [422, 396] width 179 height 11
drag, startPoint x: 337, startPoint y: 397, endPoint x: 343, endPoint y: 410, distance: 13.8
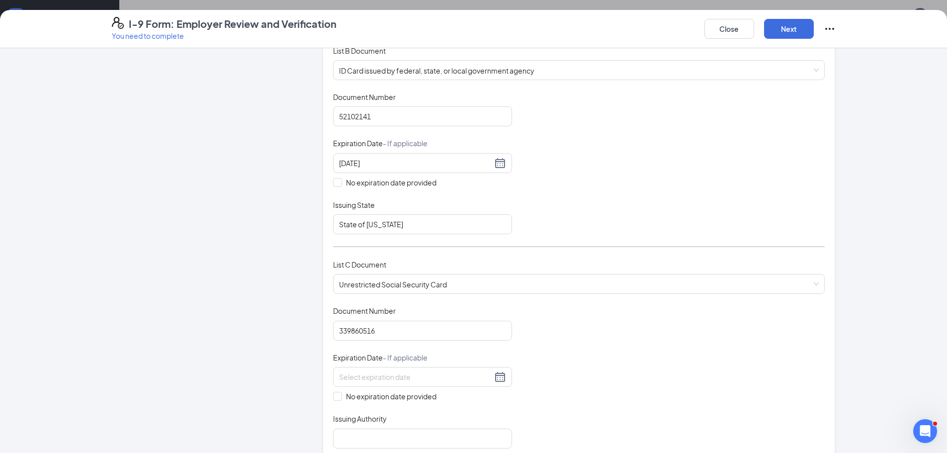
click at [337, 396] on span at bounding box center [337, 396] width 9 height 9
click at [337, 396] on input "No expiration date provided" at bounding box center [336, 395] width 7 height 7
checkbox input "true"
click at [362, 436] on input "Issuing Authority" at bounding box center [422, 440] width 179 height 20
type input "Social Security Administration"
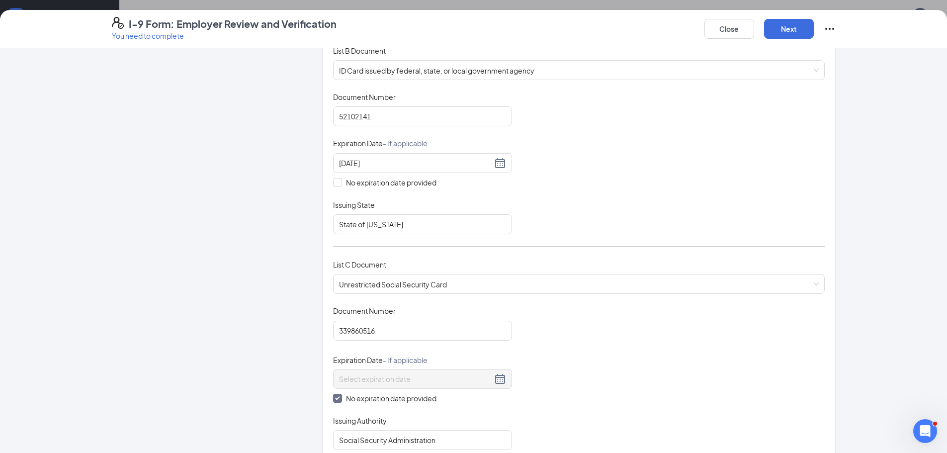
click at [591, 373] on div "Document Title Unrestricted Social Security Card Document Number 339860516 Expi…" at bounding box center [579, 378] width 492 height 144
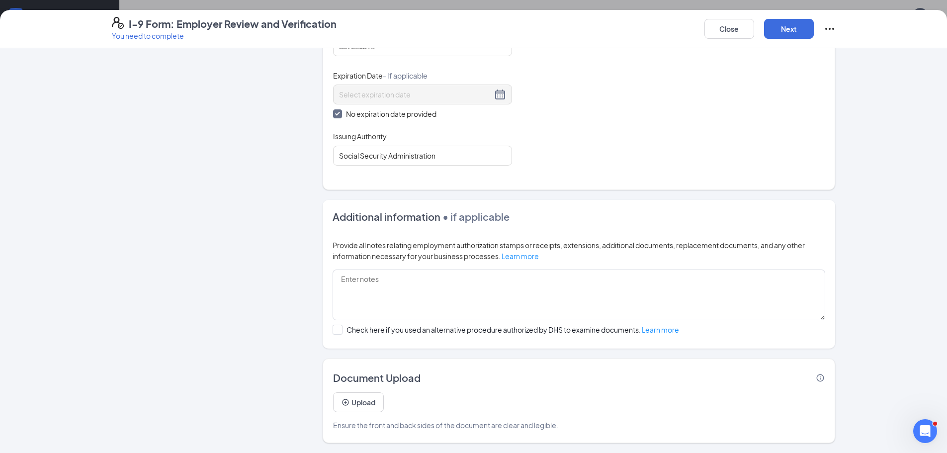
scroll to position [199, 0]
click at [784, 31] on button "Next" at bounding box center [789, 29] width 50 height 20
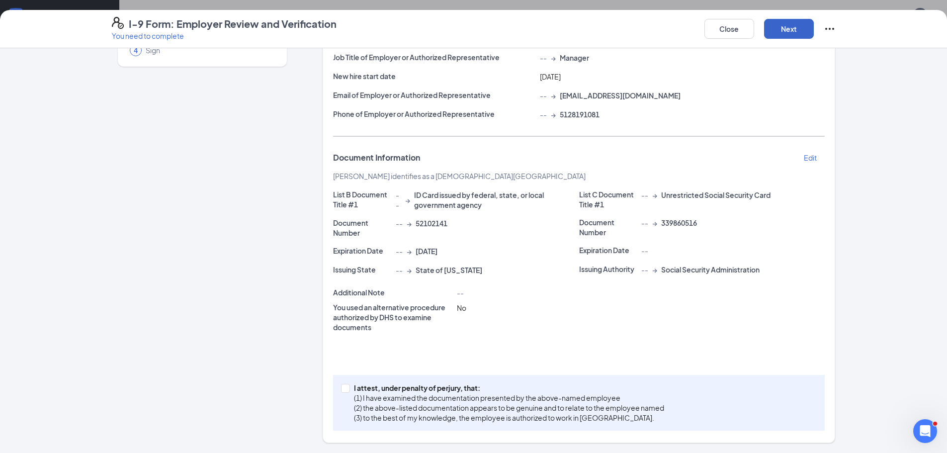
scroll to position [105, 0]
click at [342, 386] on input "I attest, under penalty of [PERSON_NAME], that: (1) I have examined the documen…" at bounding box center [344, 387] width 7 height 7
checkbox input "true"
click at [788, 24] on button "Next" at bounding box center [789, 29] width 50 height 20
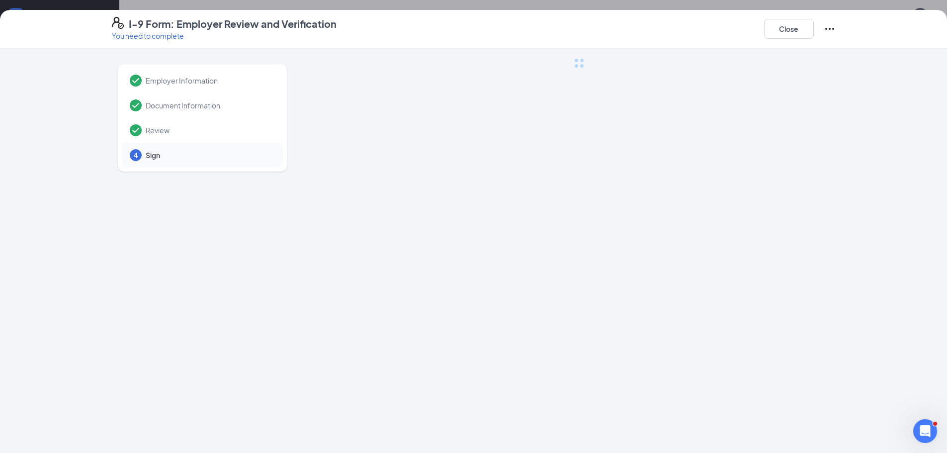
scroll to position [0, 0]
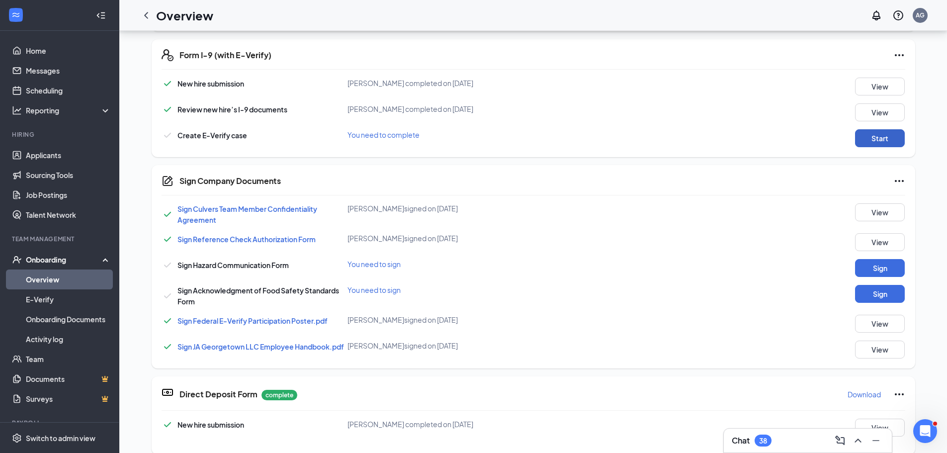
click at [875, 133] on button "Start" at bounding box center [880, 138] width 50 height 18
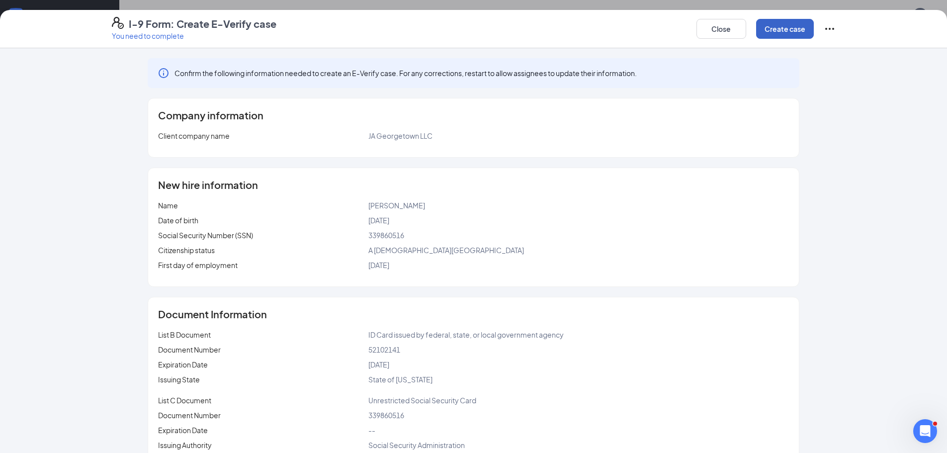
click at [780, 29] on button "Create case" at bounding box center [785, 29] width 58 height 20
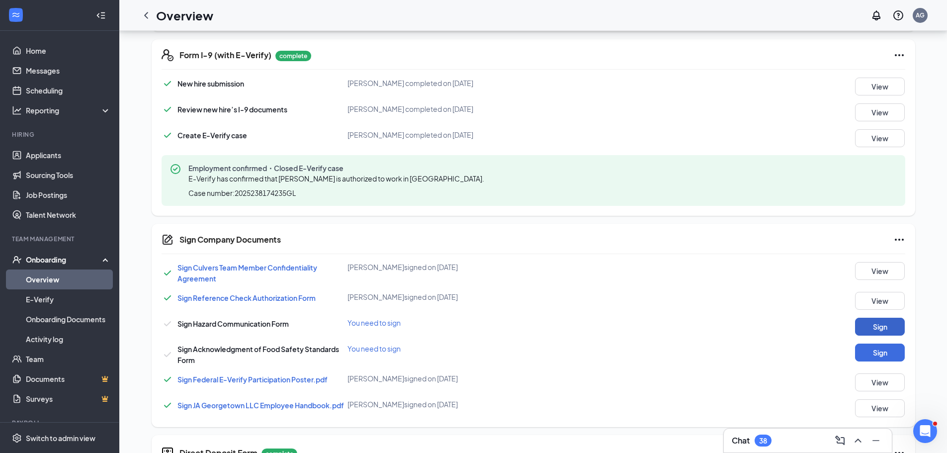
click at [868, 326] on button "Sign" at bounding box center [880, 327] width 50 height 18
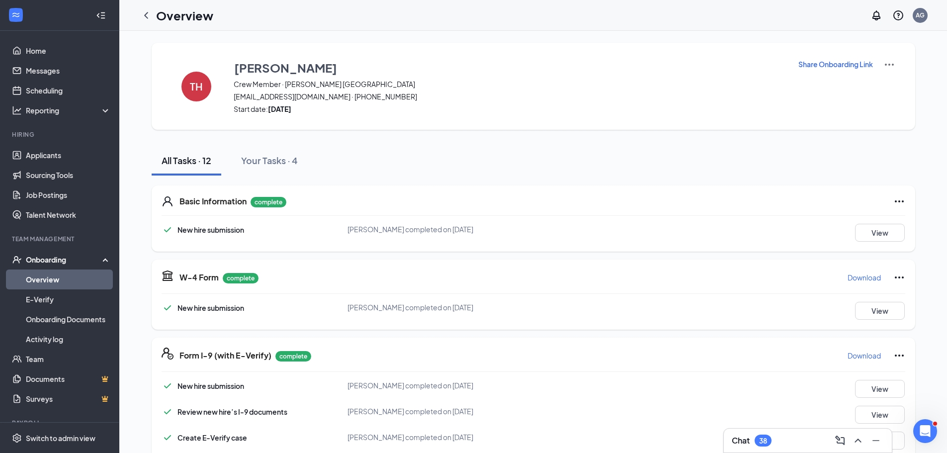
click at [884, 65] on img at bounding box center [890, 65] width 12 height 12
click at [883, 83] on span "View details" at bounding box center [885, 82] width 39 height 11
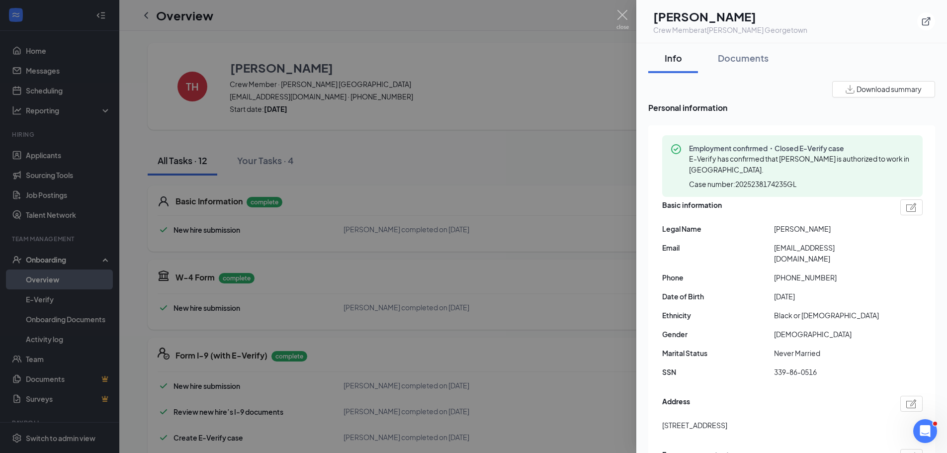
click at [870, 86] on span "Download summary" at bounding box center [889, 89] width 65 height 10
click at [625, 14] on img at bounding box center [623, 19] width 12 height 19
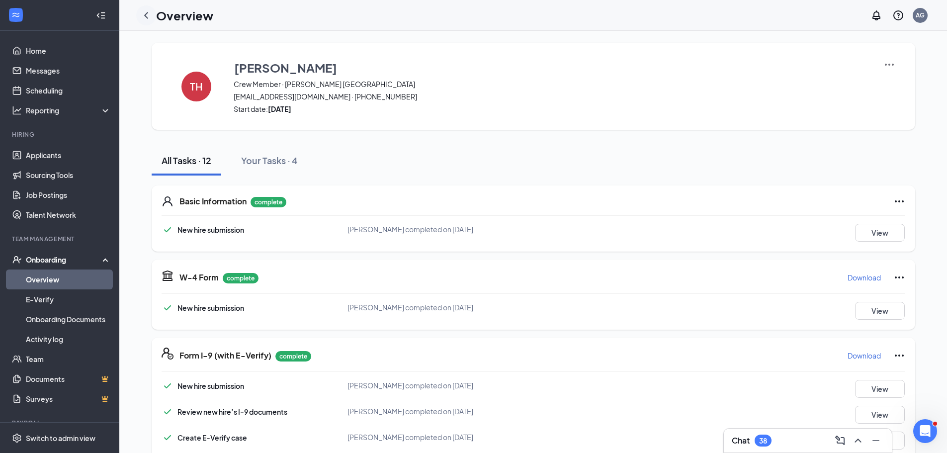
click at [150, 21] on div at bounding box center [146, 15] width 20 height 20
click at [150, 18] on icon "ChevronLeft" at bounding box center [146, 15] width 12 height 12
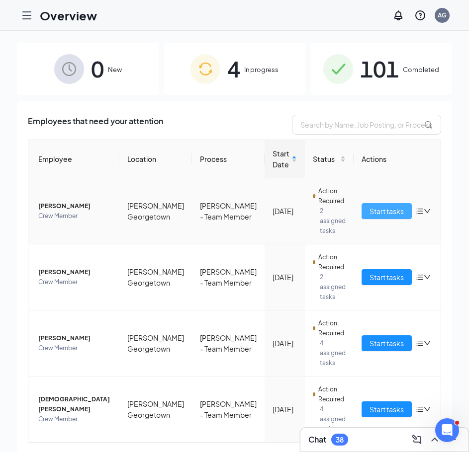
click at [369, 214] on span "Start tasks" at bounding box center [386, 211] width 34 height 11
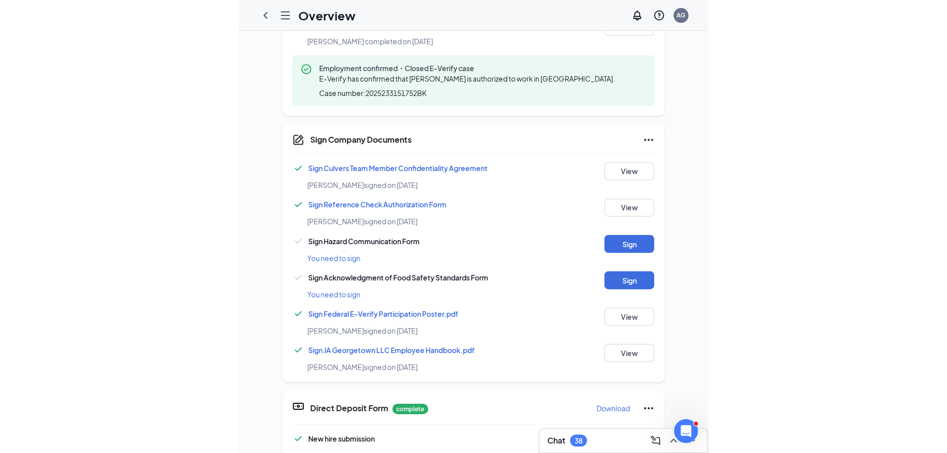
scroll to position [497, 0]
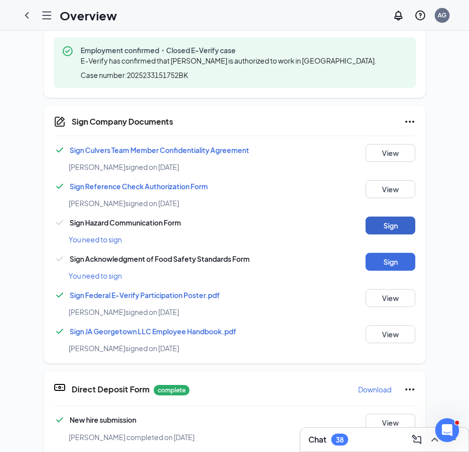
click at [377, 217] on button "Sign" at bounding box center [390, 226] width 50 height 18
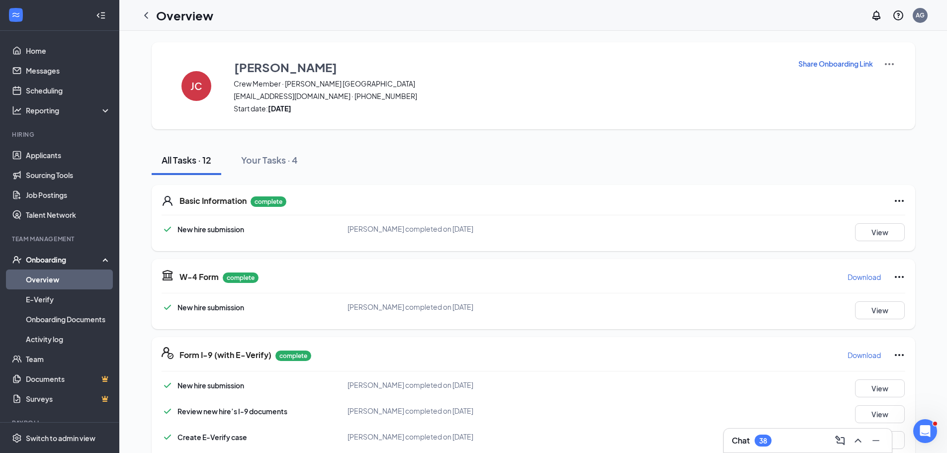
scroll to position [0, 0]
click at [885, 62] on img at bounding box center [890, 65] width 12 height 12
click at [882, 78] on span "View details" at bounding box center [885, 82] width 39 height 11
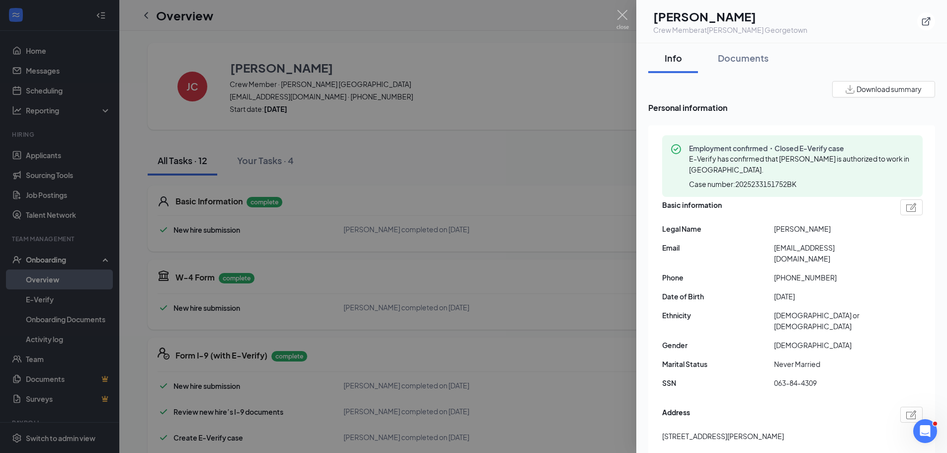
click at [861, 87] on span "Download summary" at bounding box center [889, 89] width 65 height 10
click at [619, 18] on img at bounding box center [623, 19] width 12 height 19
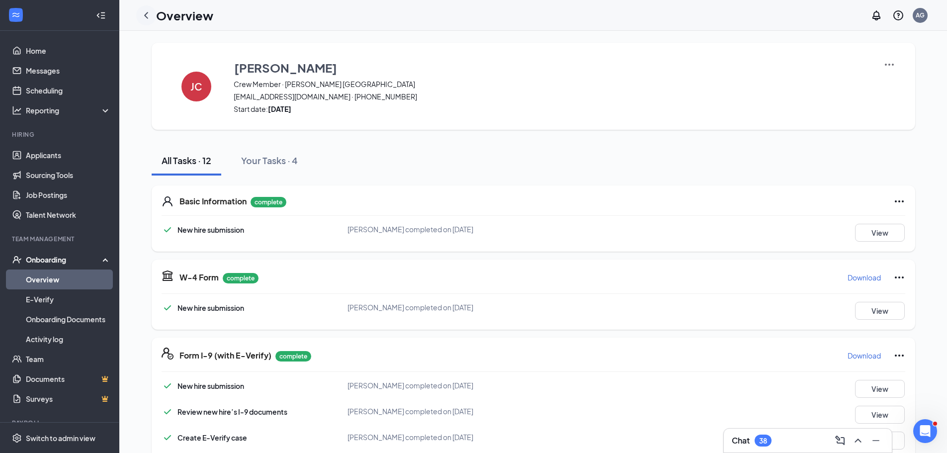
click at [145, 17] on icon "ChevronLeft" at bounding box center [146, 15] width 12 height 12
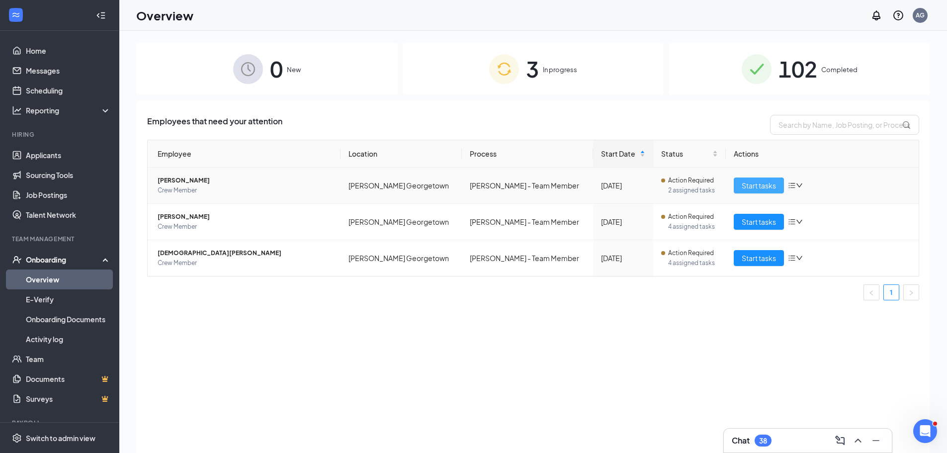
click at [739, 187] on button "Start tasks" at bounding box center [759, 185] width 50 height 16
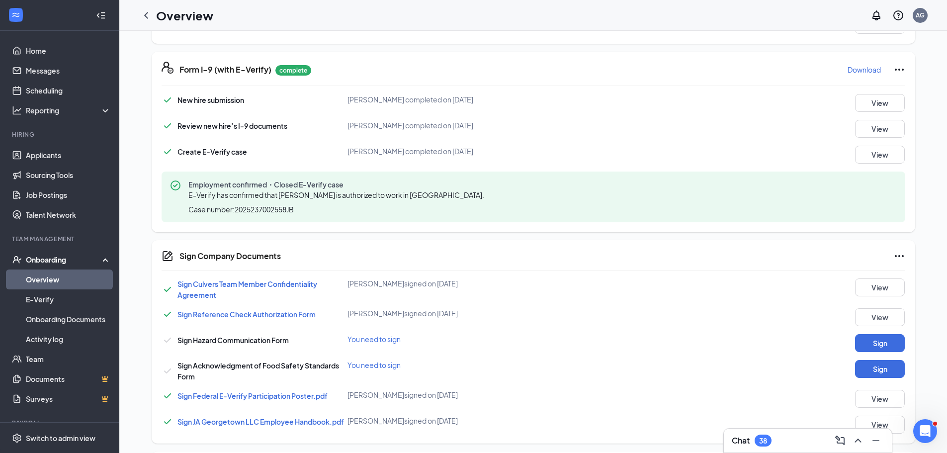
scroll to position [348, 0]
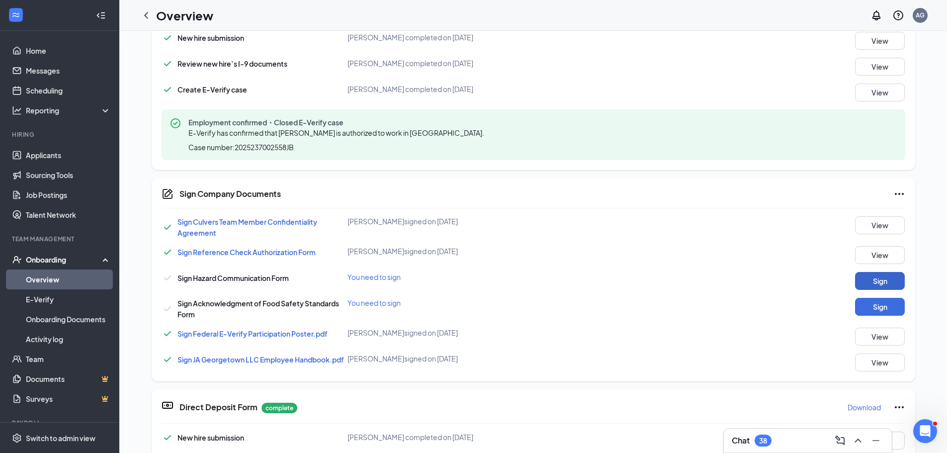
click at [864, 276] on button "Sign" at bounding box center [880, 281] width 50 height 18
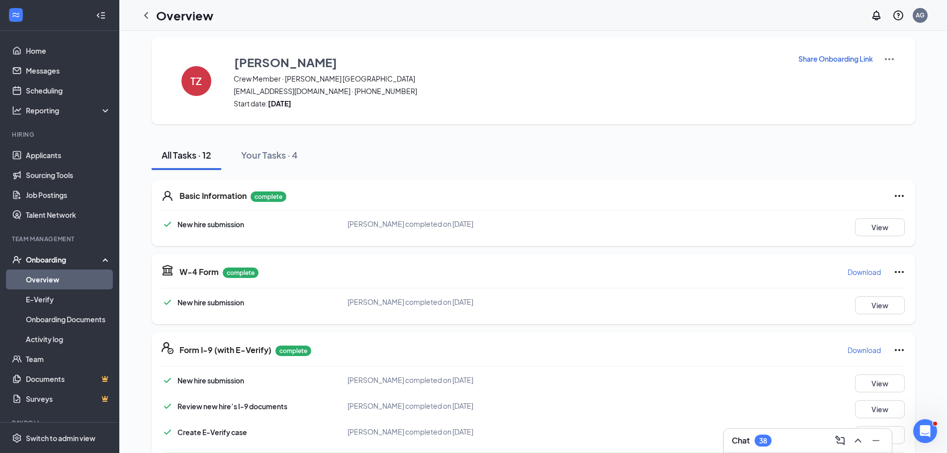
scroll to position [0, 0]
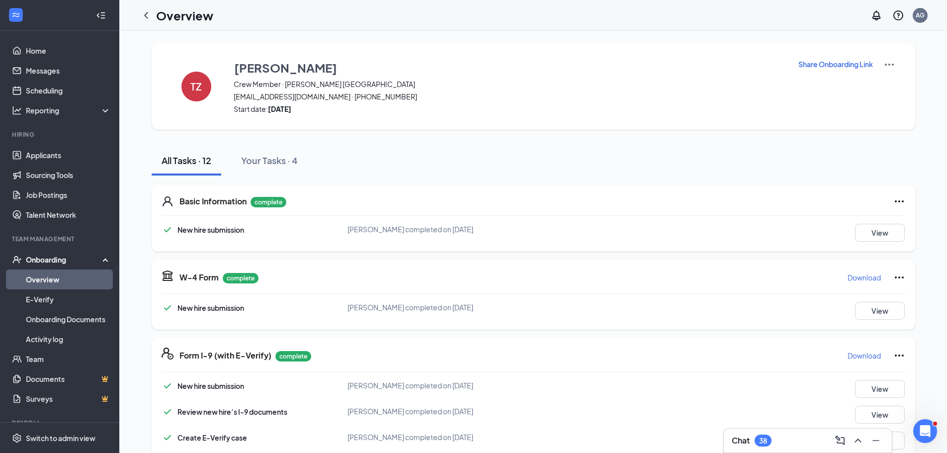
click at [884, 64] on img at bounding box center [890, 65] width 12 height 12
click at [875, 79] on span "View details" at bounding box center [885, 82] width 39 height 11
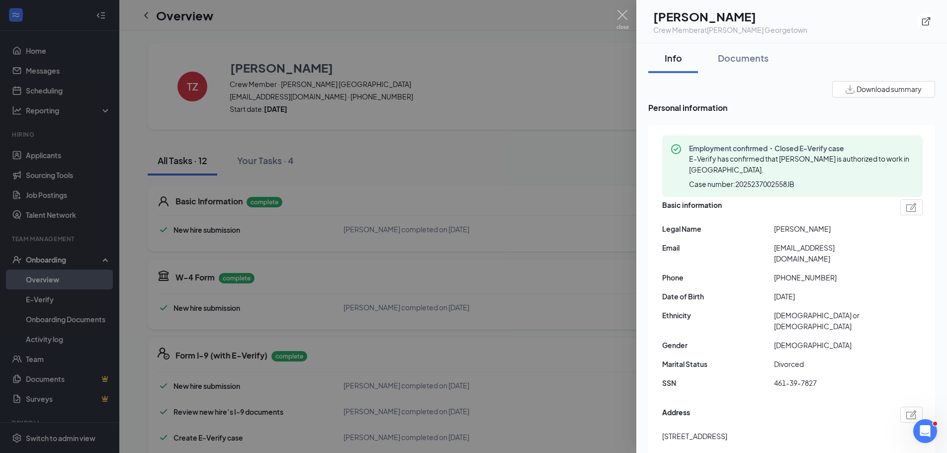
click at [906, 92] on span "Download summary" at bounding box center [889, 89] width 65 height 10
click at [624, 22] on img at bounding box center [623, 19] width 12 height 19
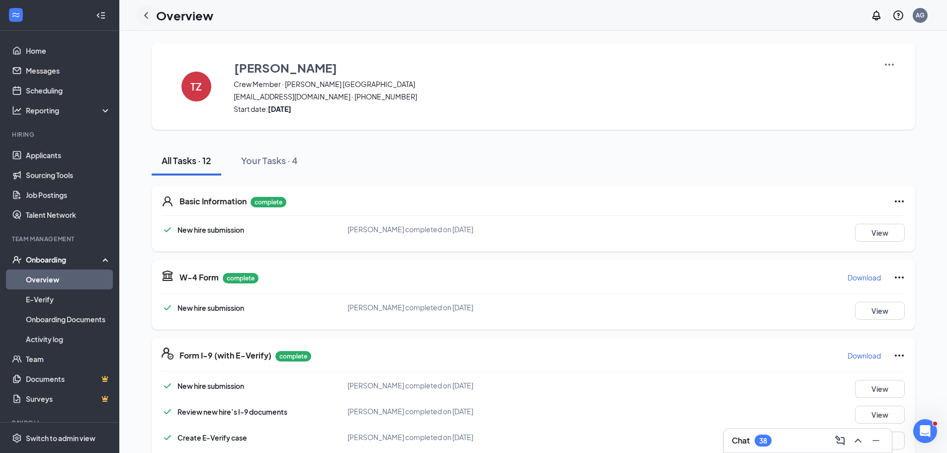
click at [148, 16] on icon "ChevronLeft" at bounding box center [146, 15] width 12 height 12
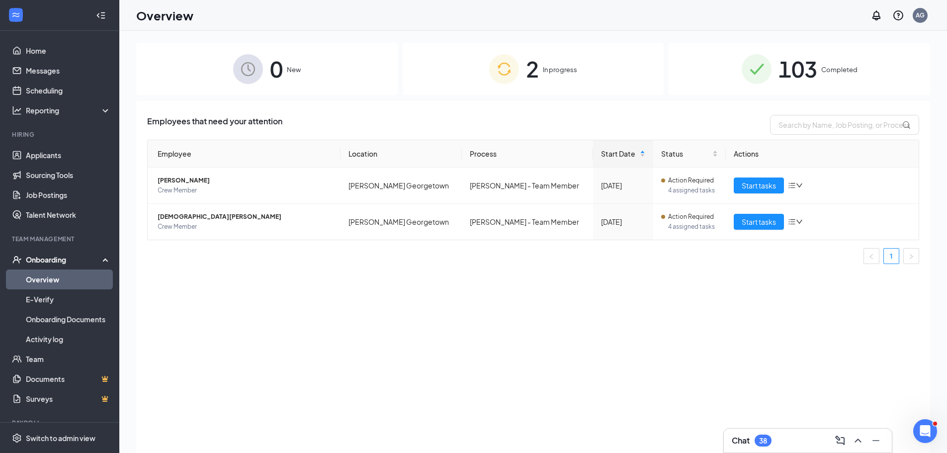
click at [685, 292] on div "Employees that need your attention Employee Location Process Start Date Status …" at bounding box center [533, 289] width 794 height 377
